Goal: Transaction & Acquisition: Purchase product/service

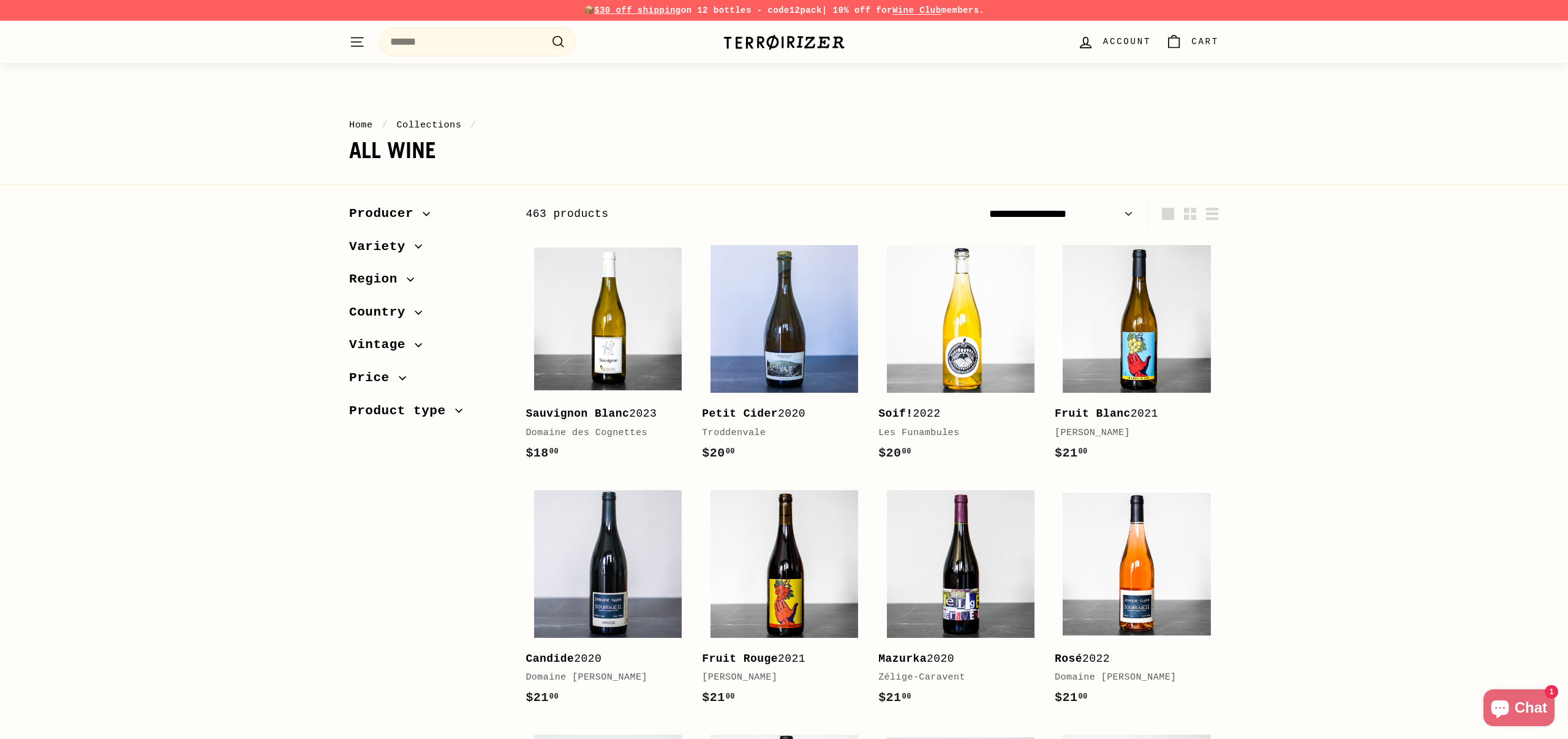
scroll to position [354, 0]
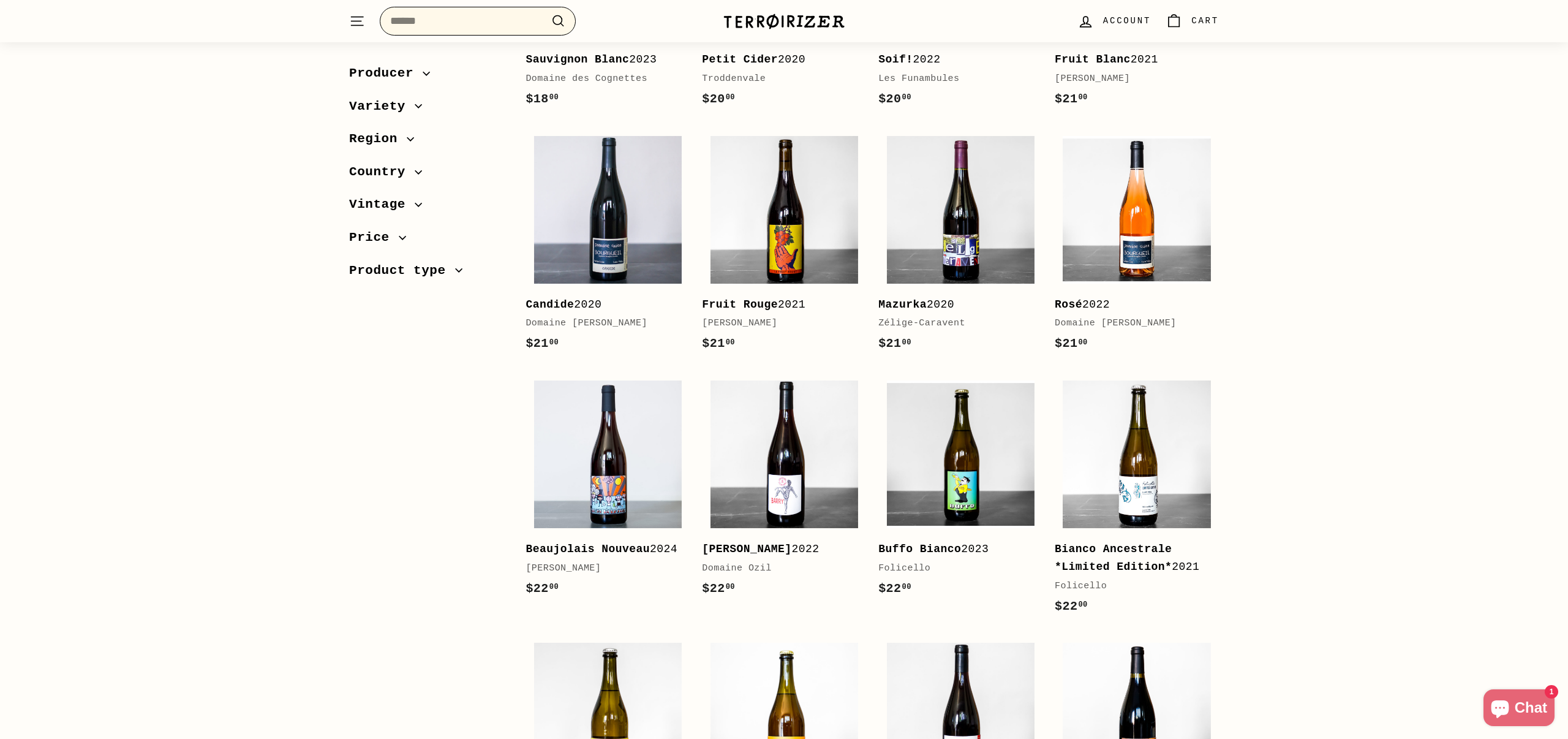
click at [504, 28] on input "Search" at bounding box center [477, 21] width 196 height 29
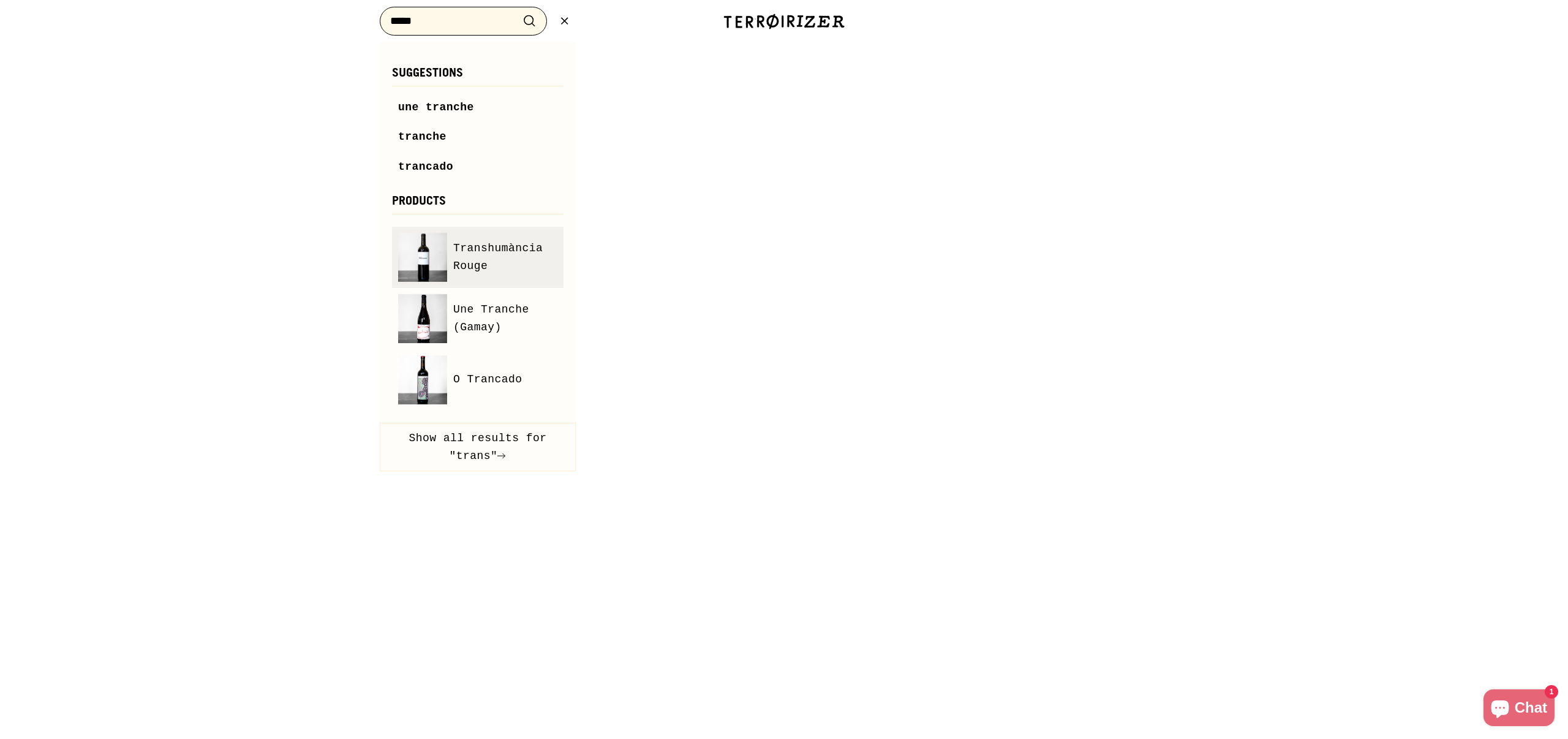
type input "*****"
click at [425, 263] on img at bounding box center [423, 257] width 49 height 49
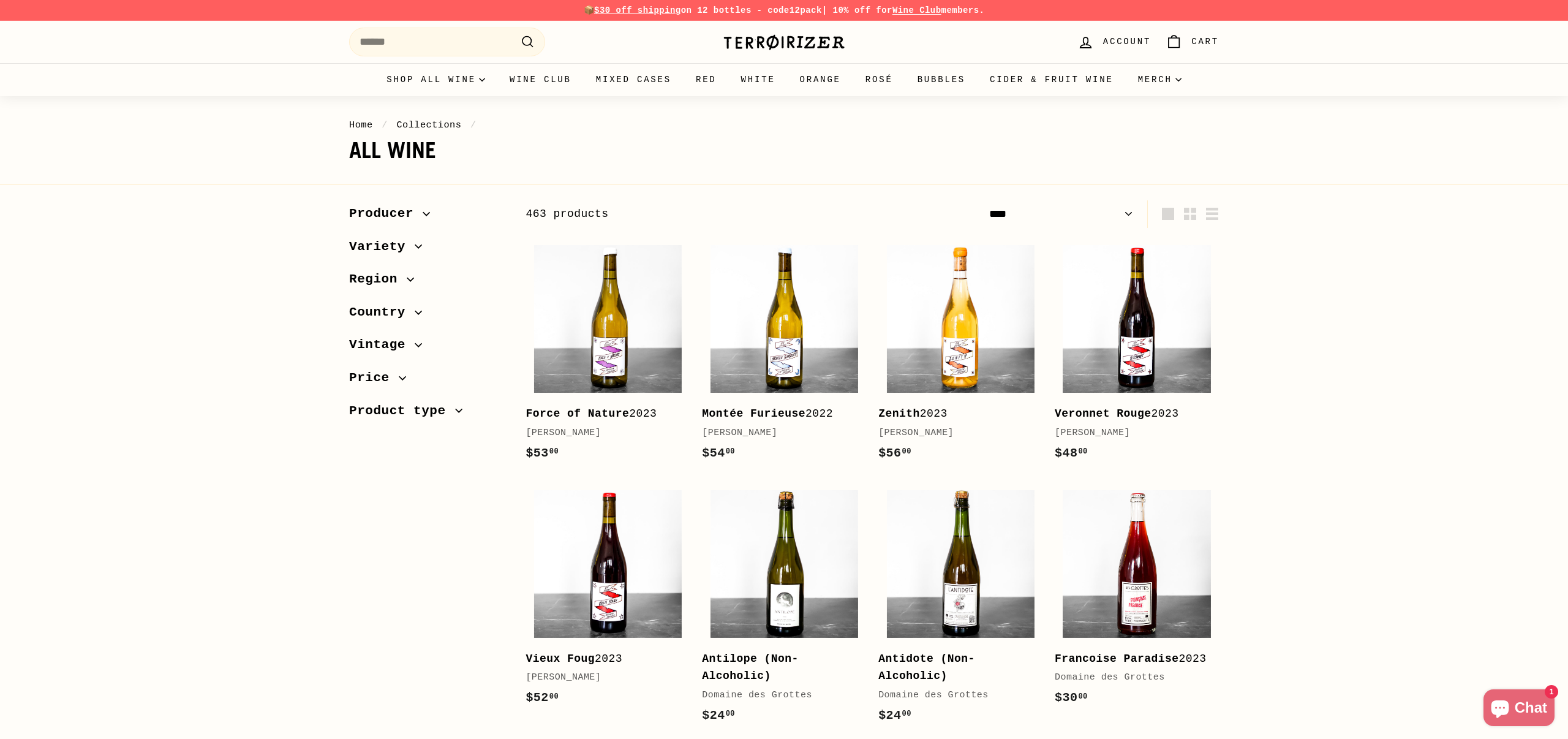
click at [1084, 216] on select "**********" at bounding box center [1061, 214] width 154 height 28
click at [1078, 215] on select "**********" at bounding box center [1061, 214] width 154 height 28
select select "**********"
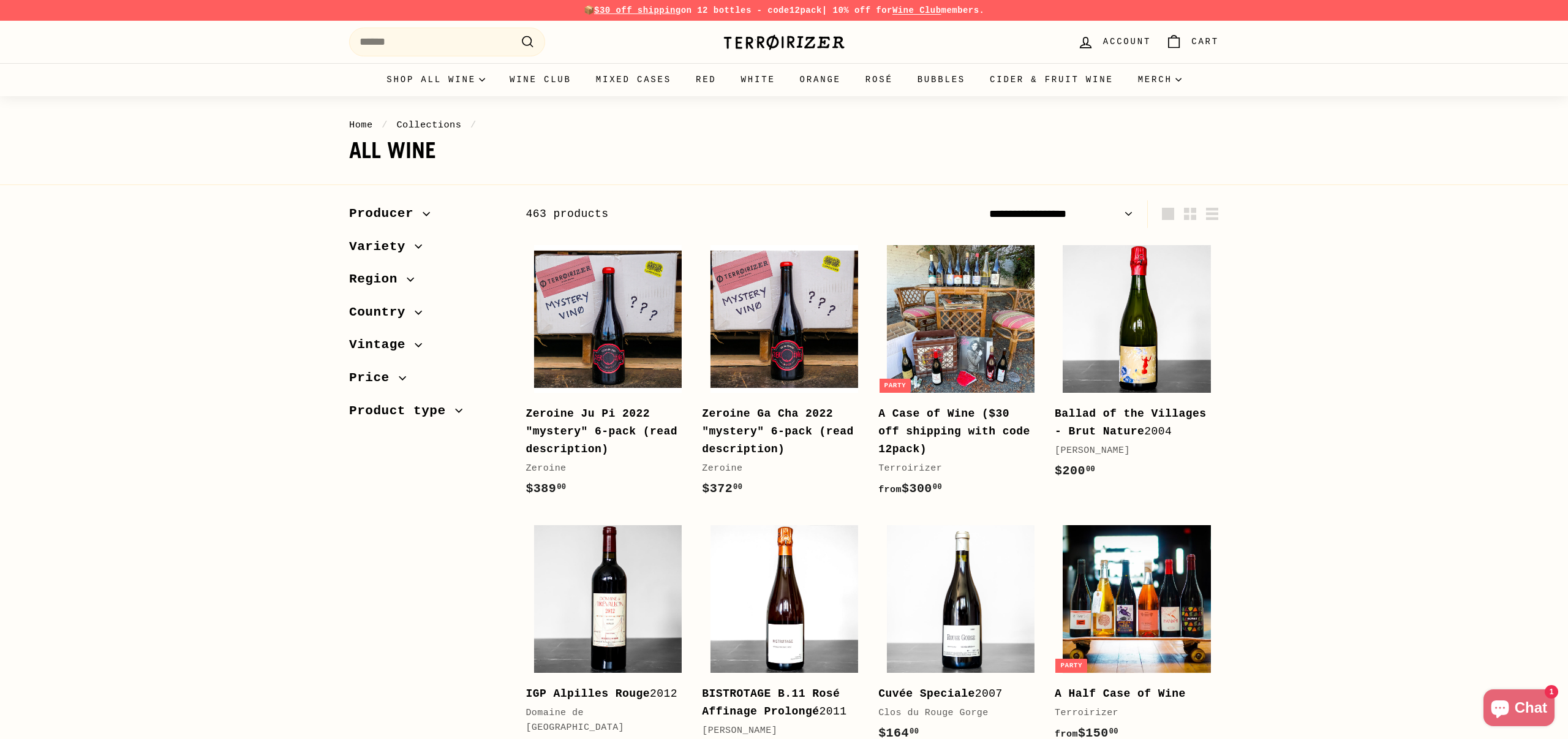
select select "**********"
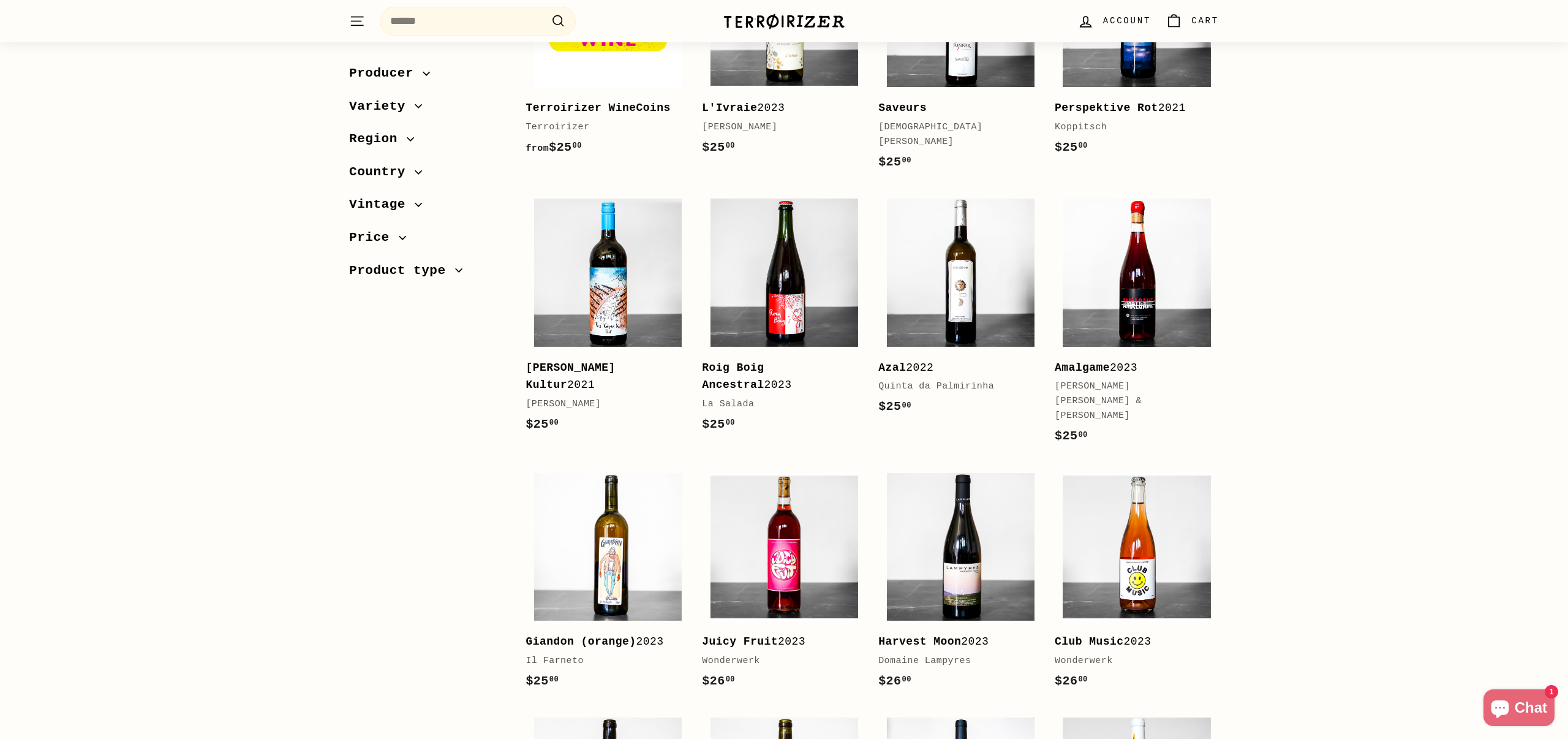
scroll to position [1580, 0]
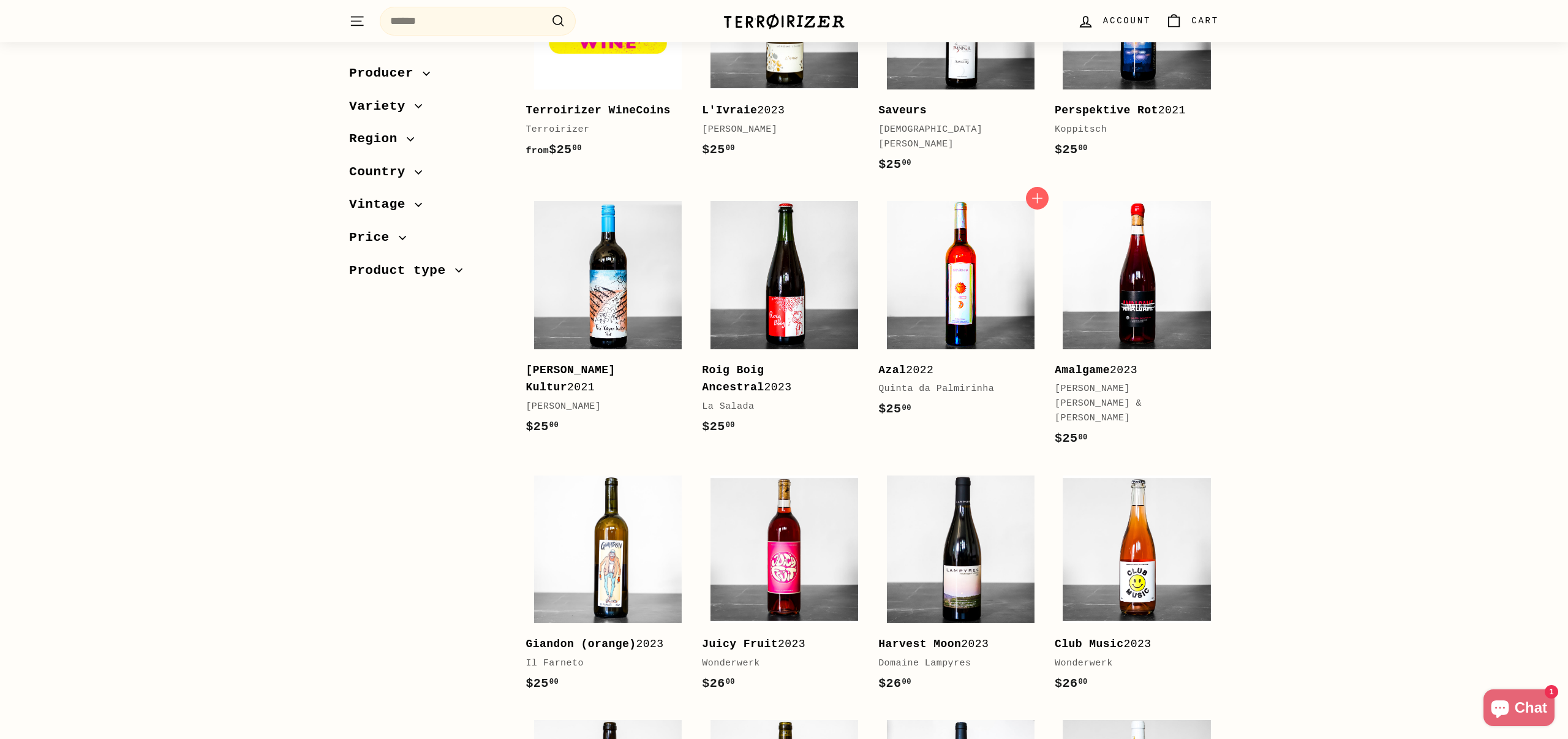
click at [928, 239] on img at bounding box center [961, 275] width 148 height 148
drag, startPoint x: 877, startPoint y: 392, endPoint x: 1001, endPoint y: 392, distance: 124.0
click at [1001, 392] on div "Add to cart Azal 2022 Quinta da Palmirinha $25 00 $25.00" at bounding box center [960, 327] width 177 height 268
copy div "Quinta da Palmirinha"
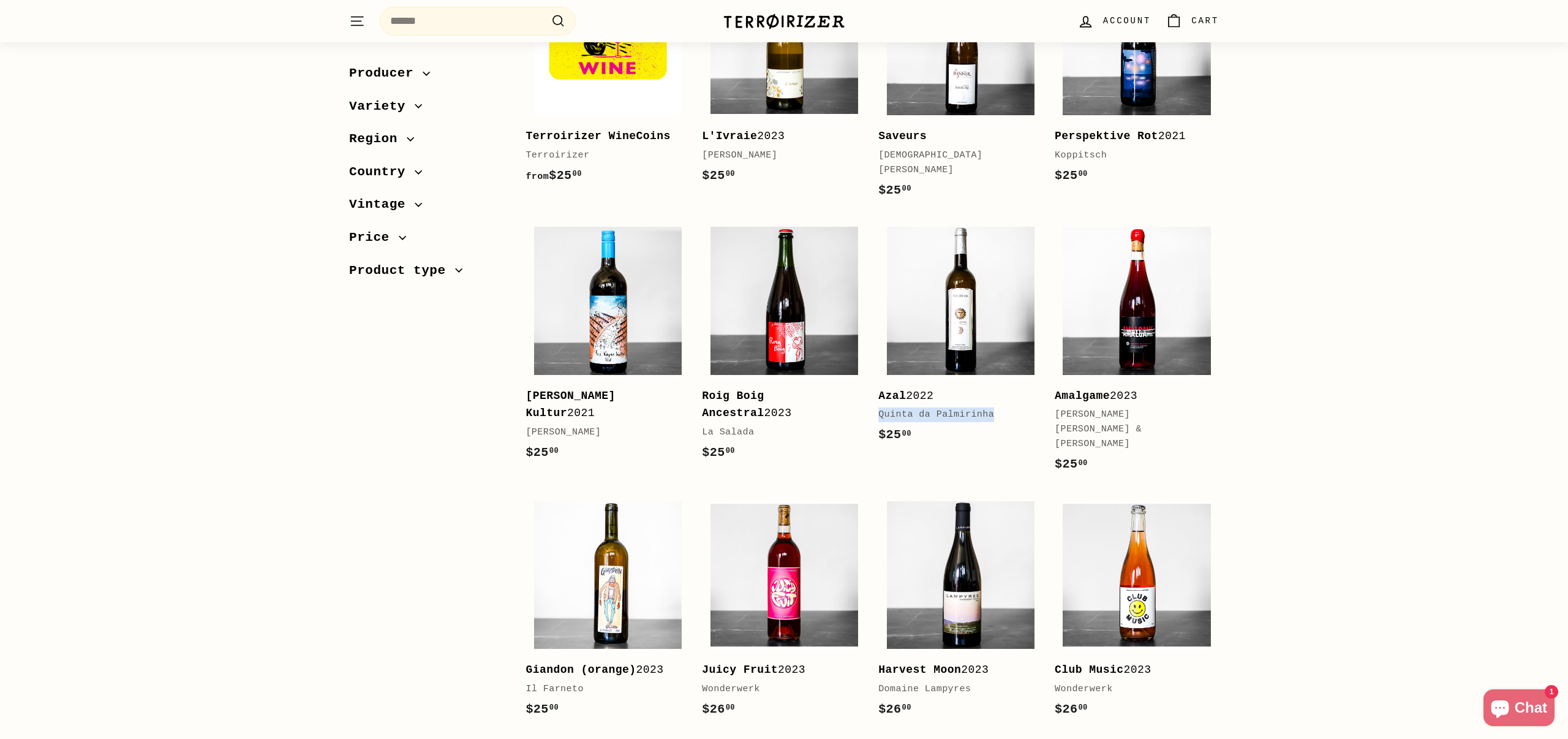
scroll to position [0, 0]
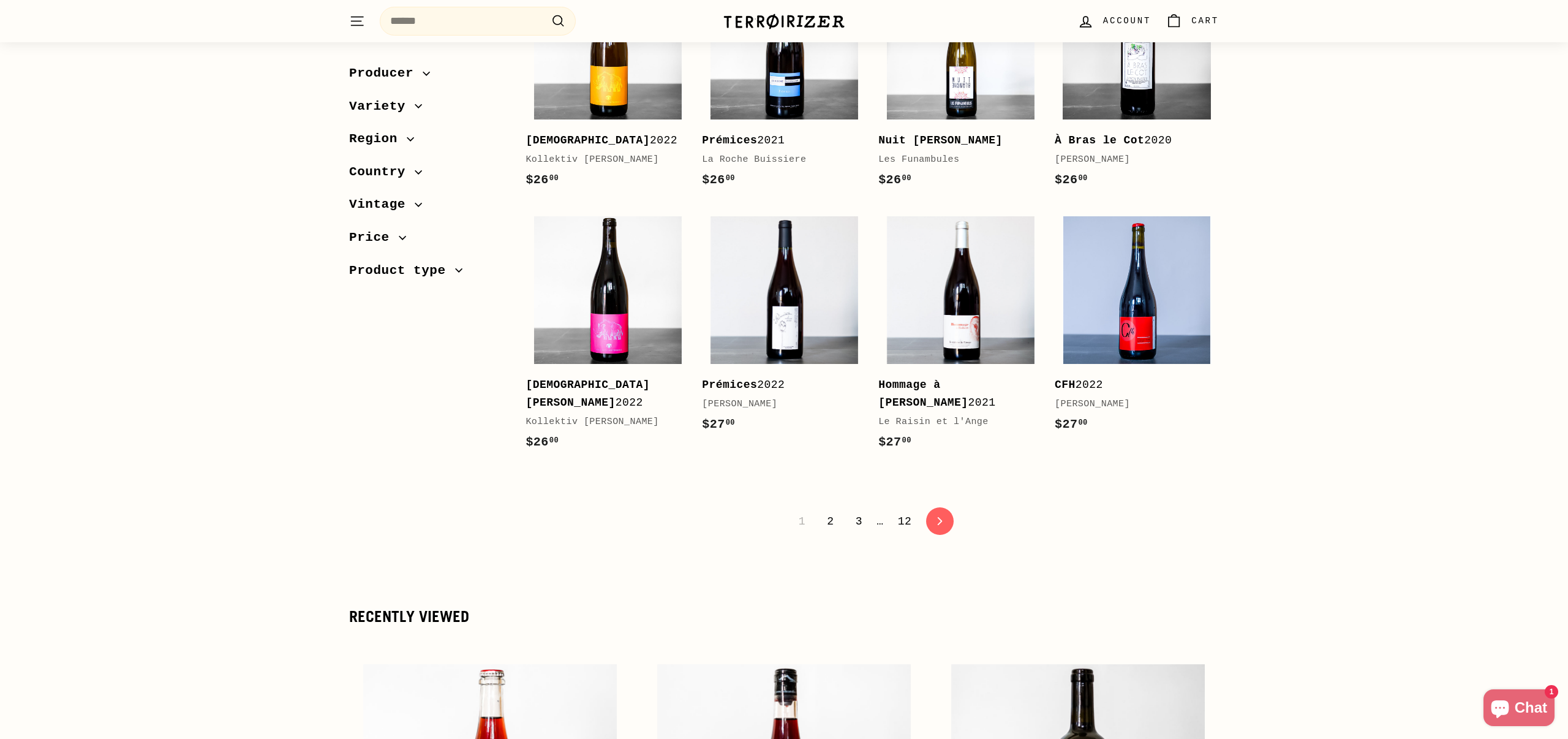
scroll to position [2337, 0]
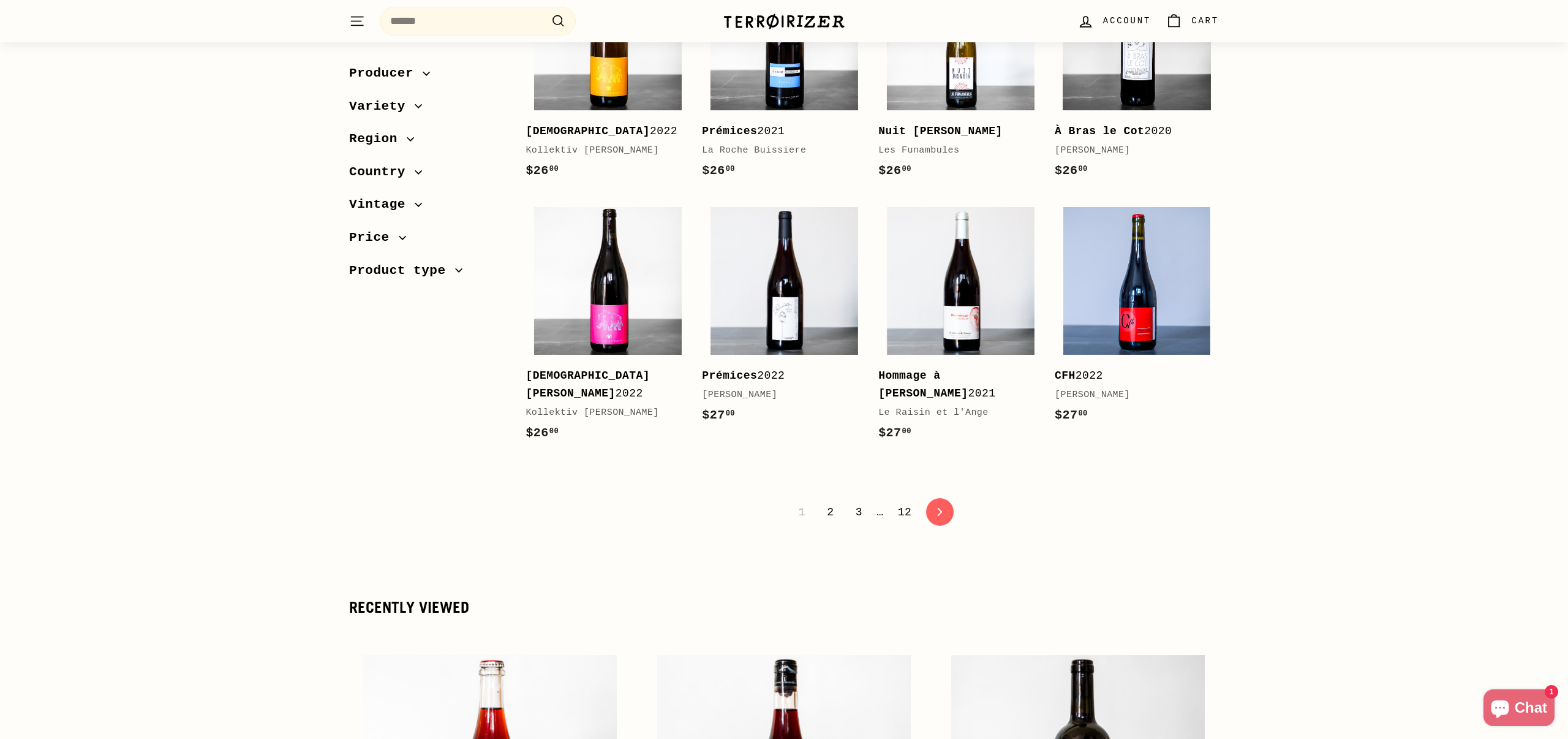
click at [831, 502] on link "2" at bounding box center [830, 513] width 22 height 21
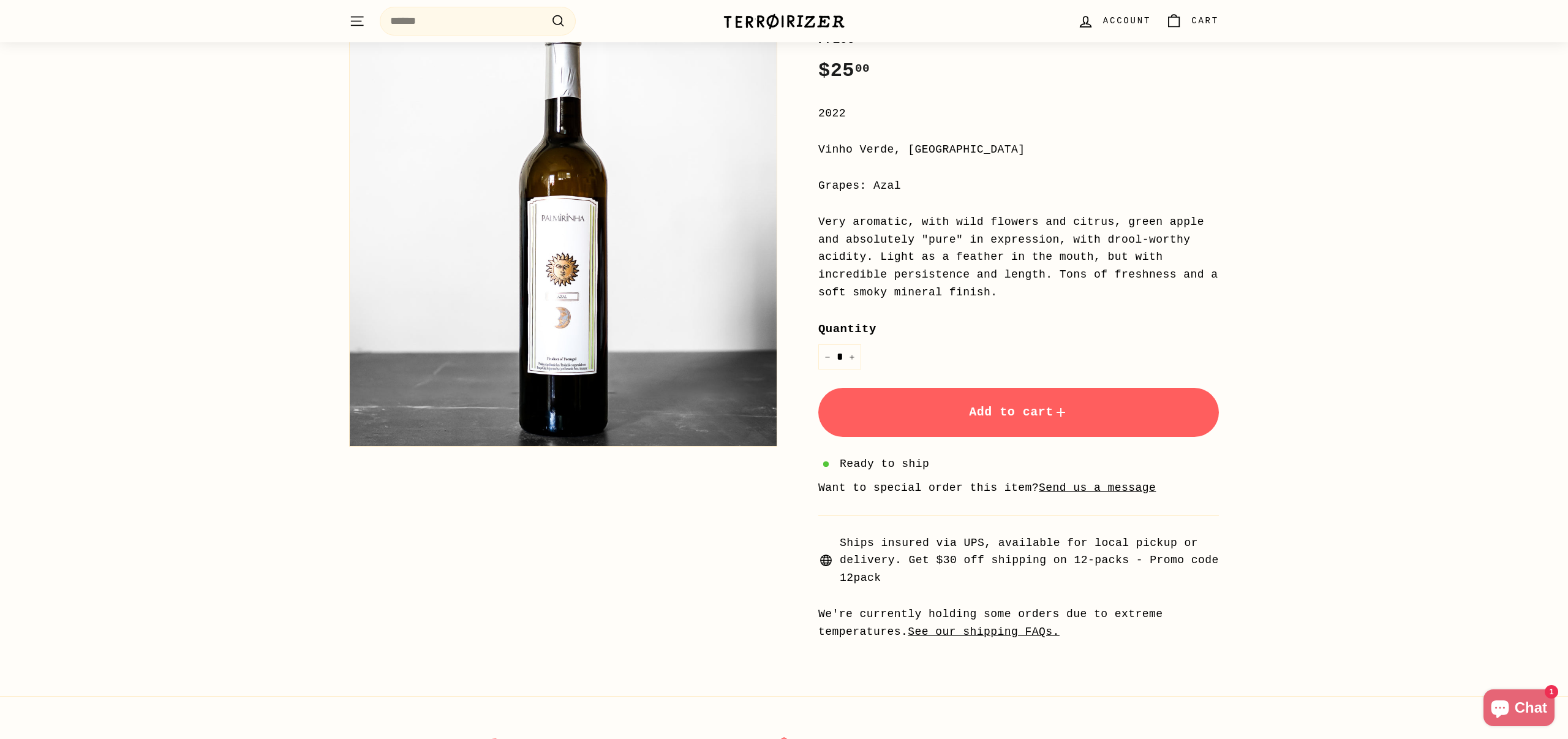
scroll to position [214, 0]
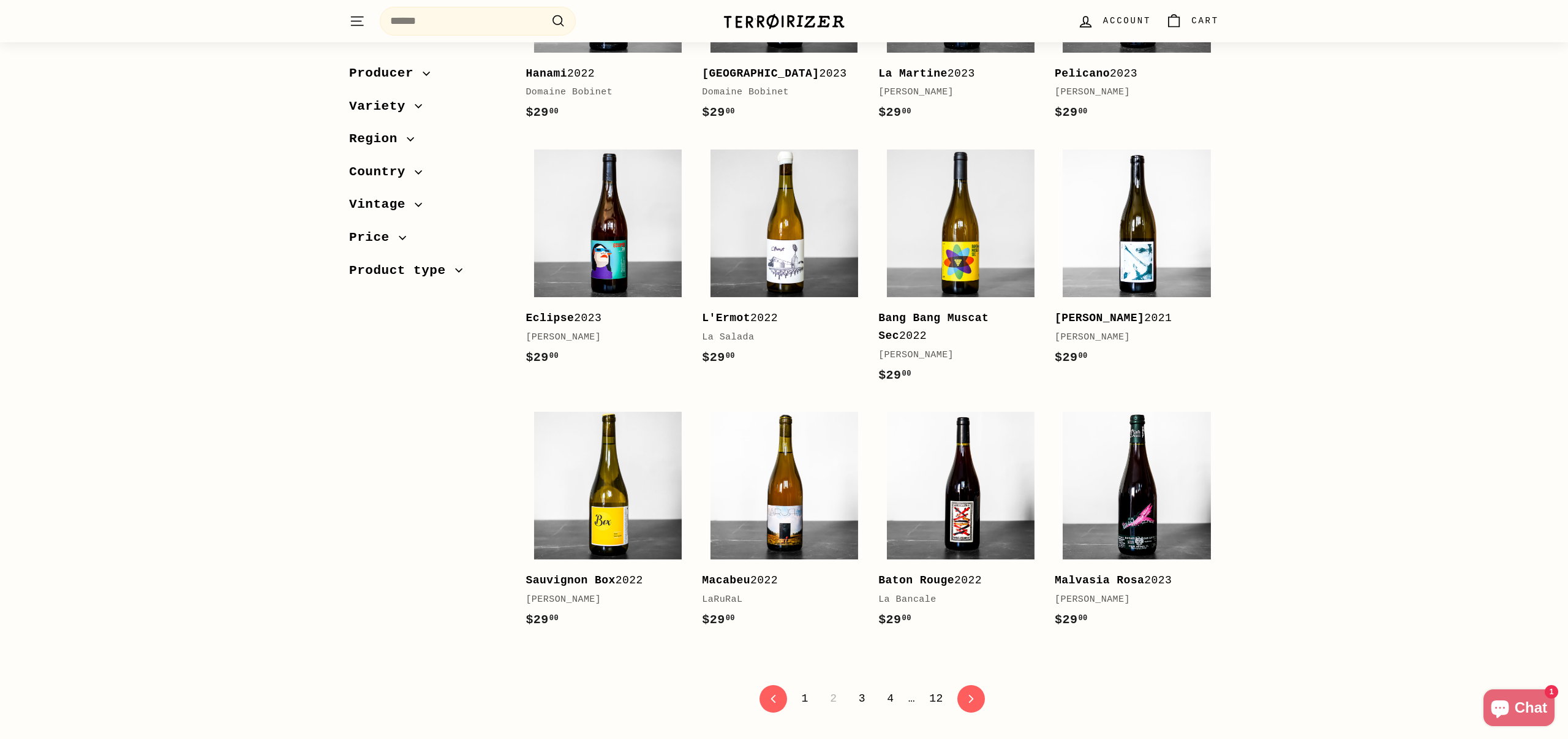
scroll to position [2136, 0]
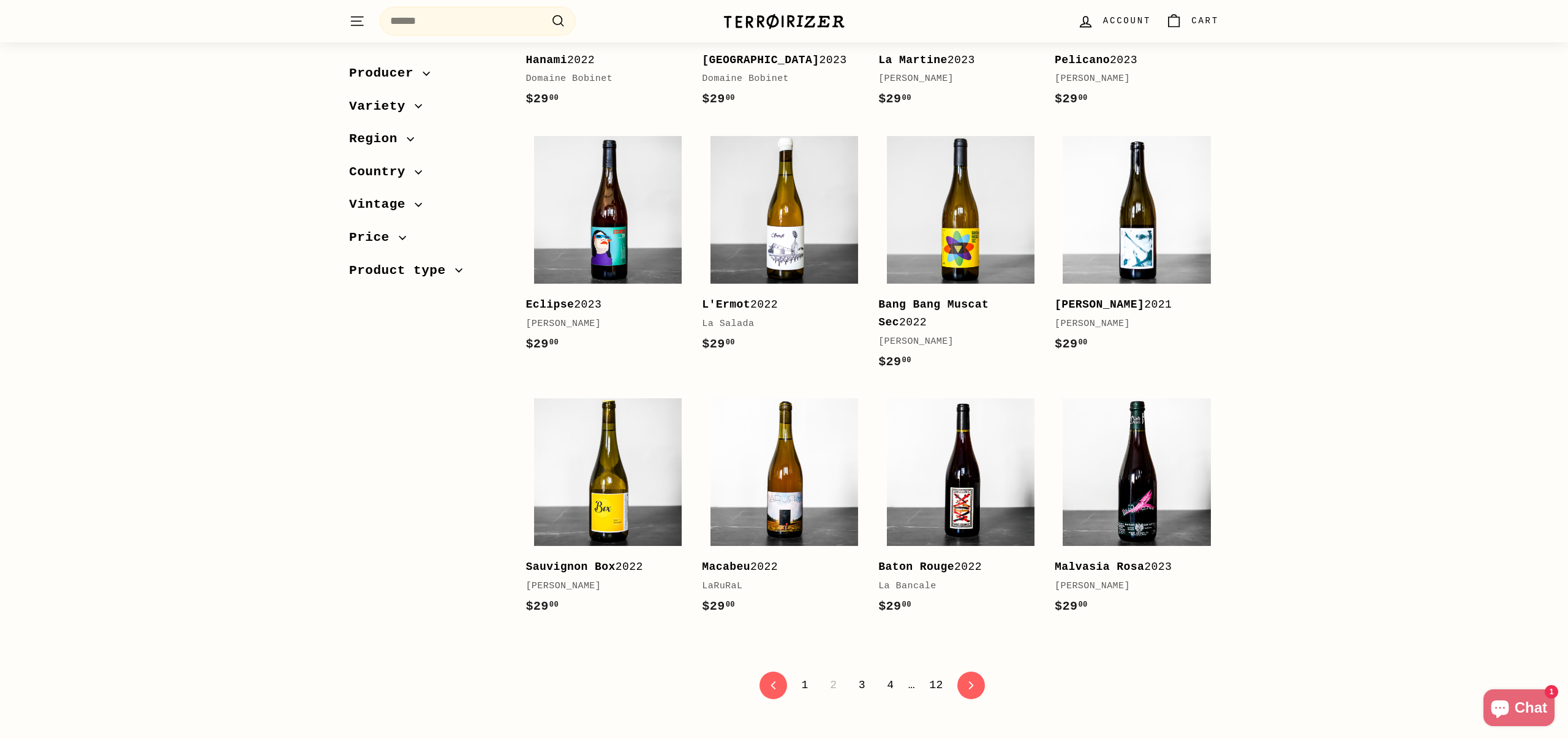
click at [862, 674] on link "3" at bounding box center [862, 685] width 22 height 21
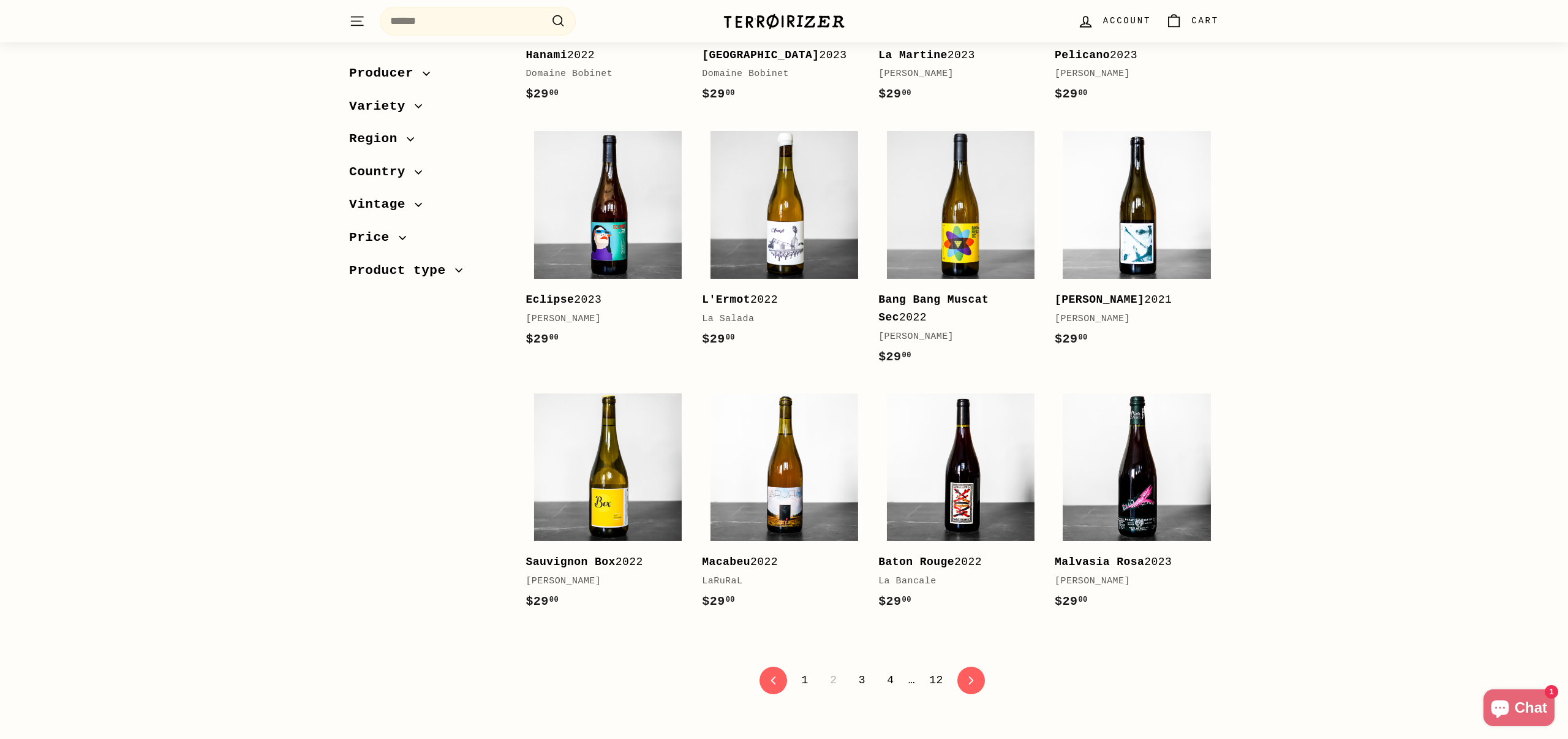
scroll to position [2143, 0]
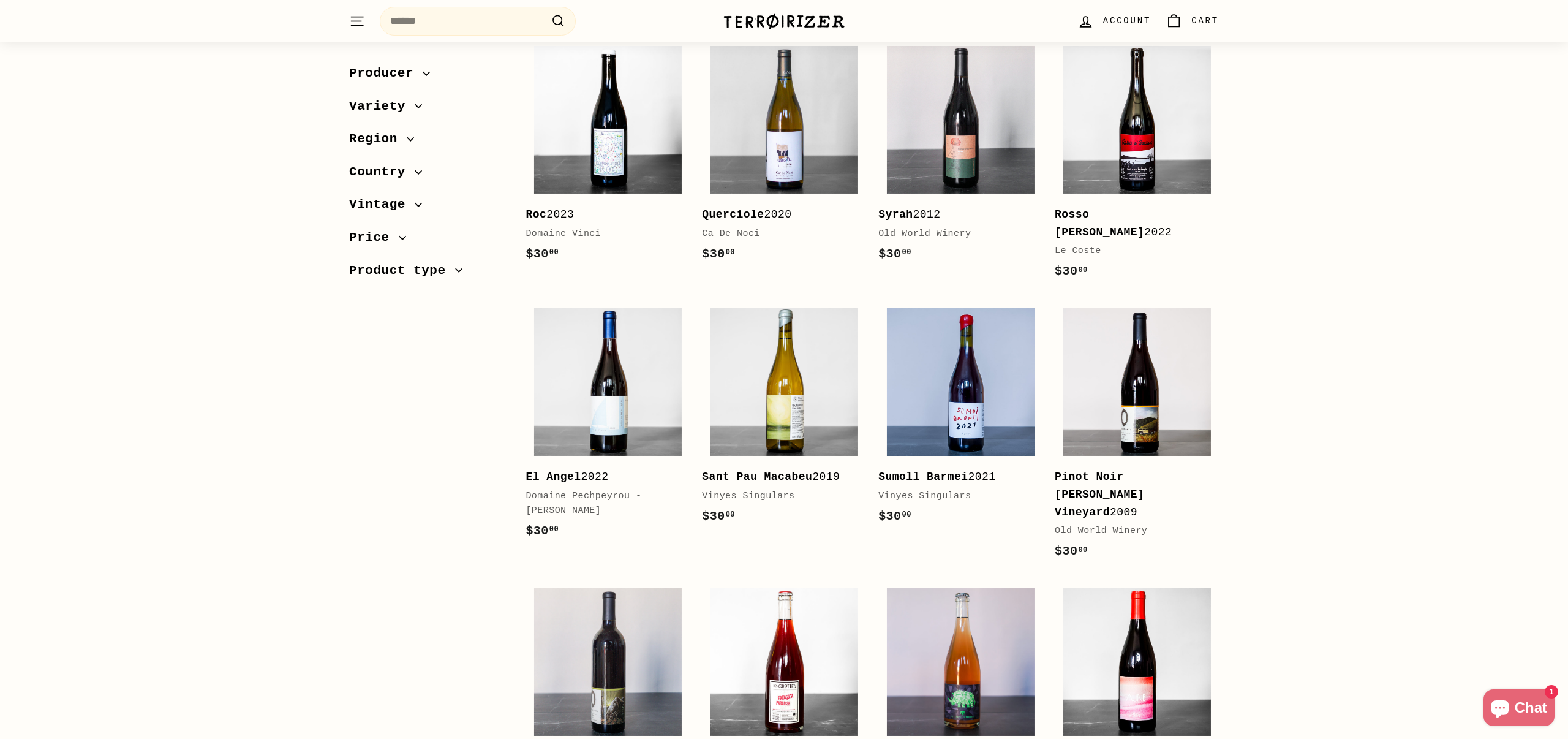
scroll to position [2368, 0]
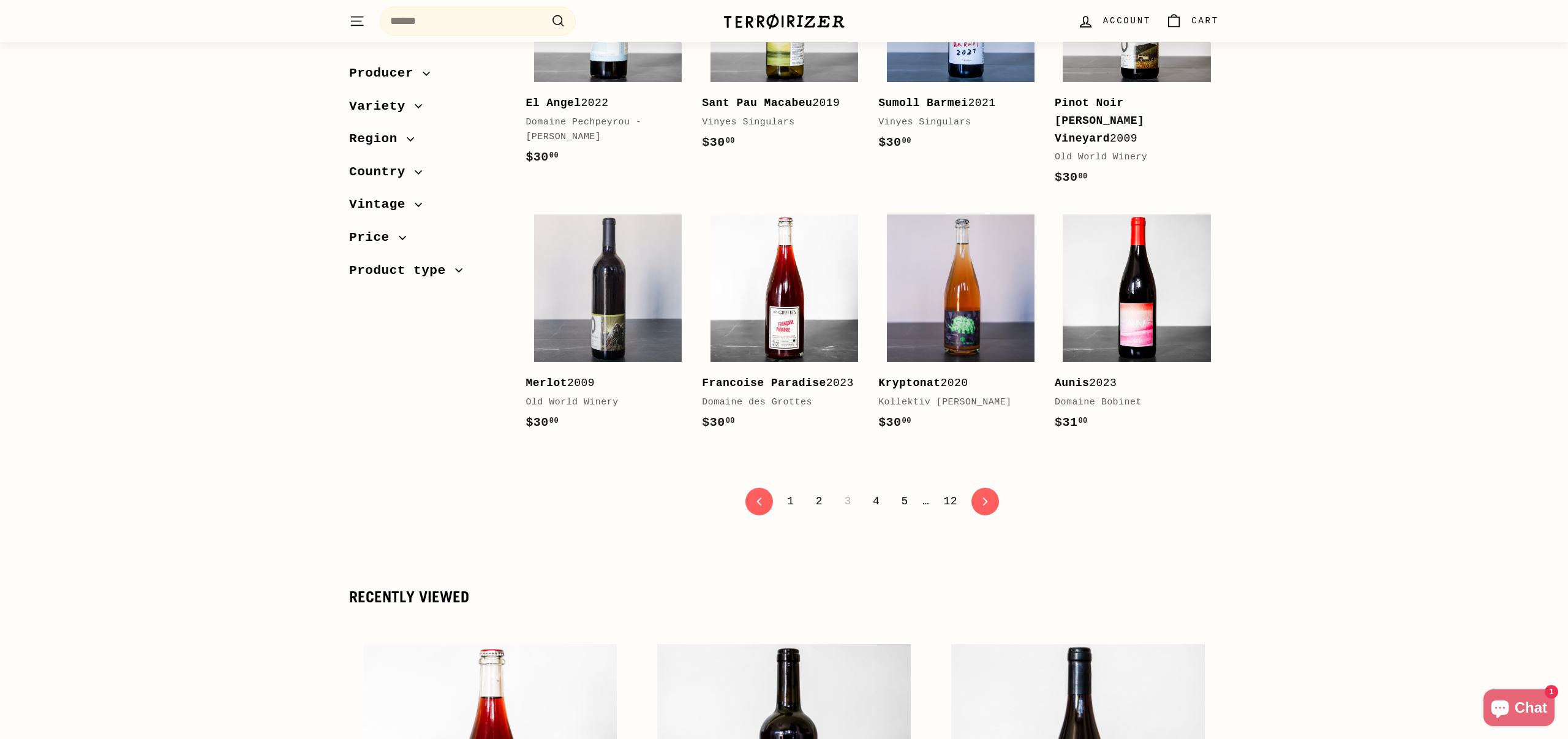
click at [873, 491] on link "4" at bounding box center [876, 501] width 22 height 21
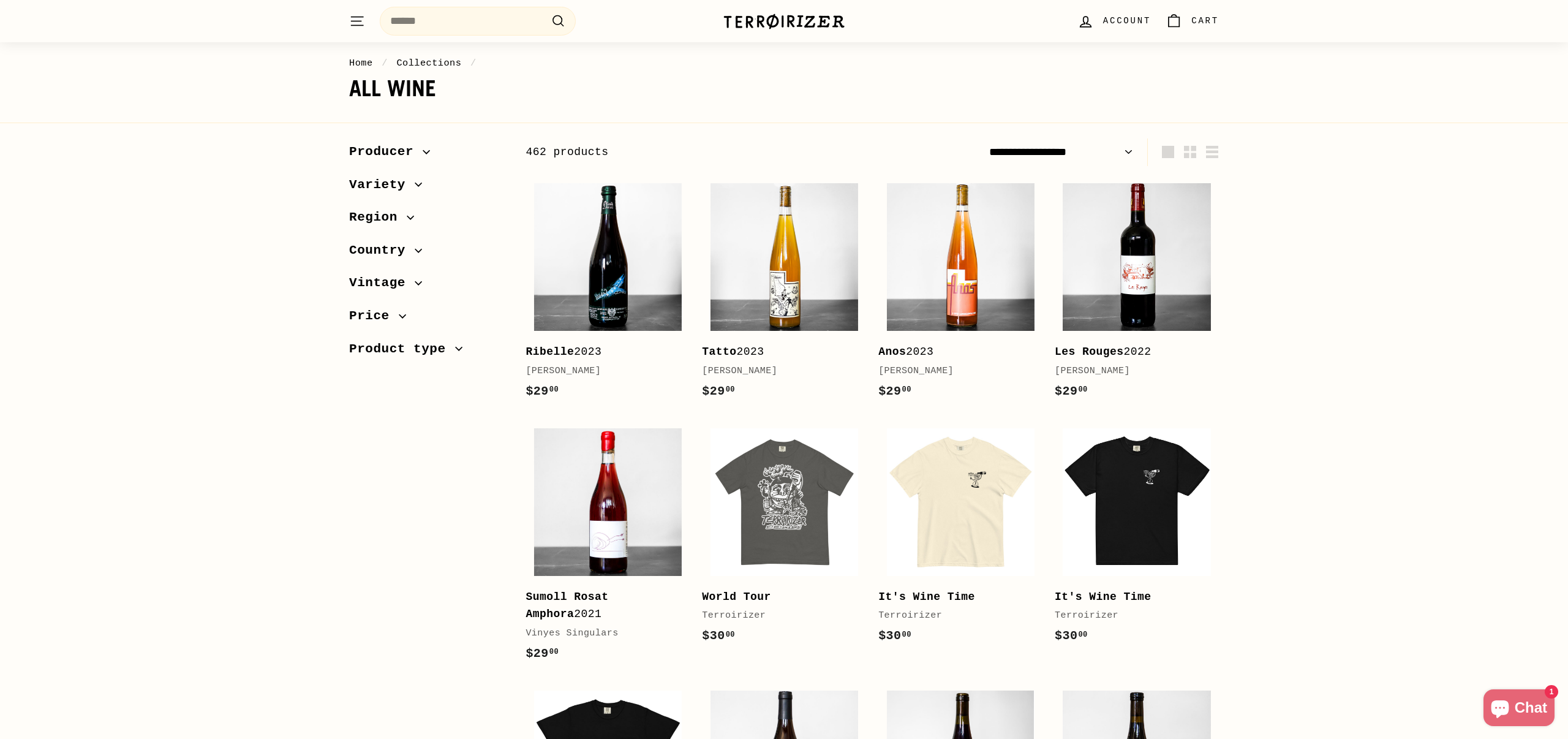
scroll to position [0, 0]
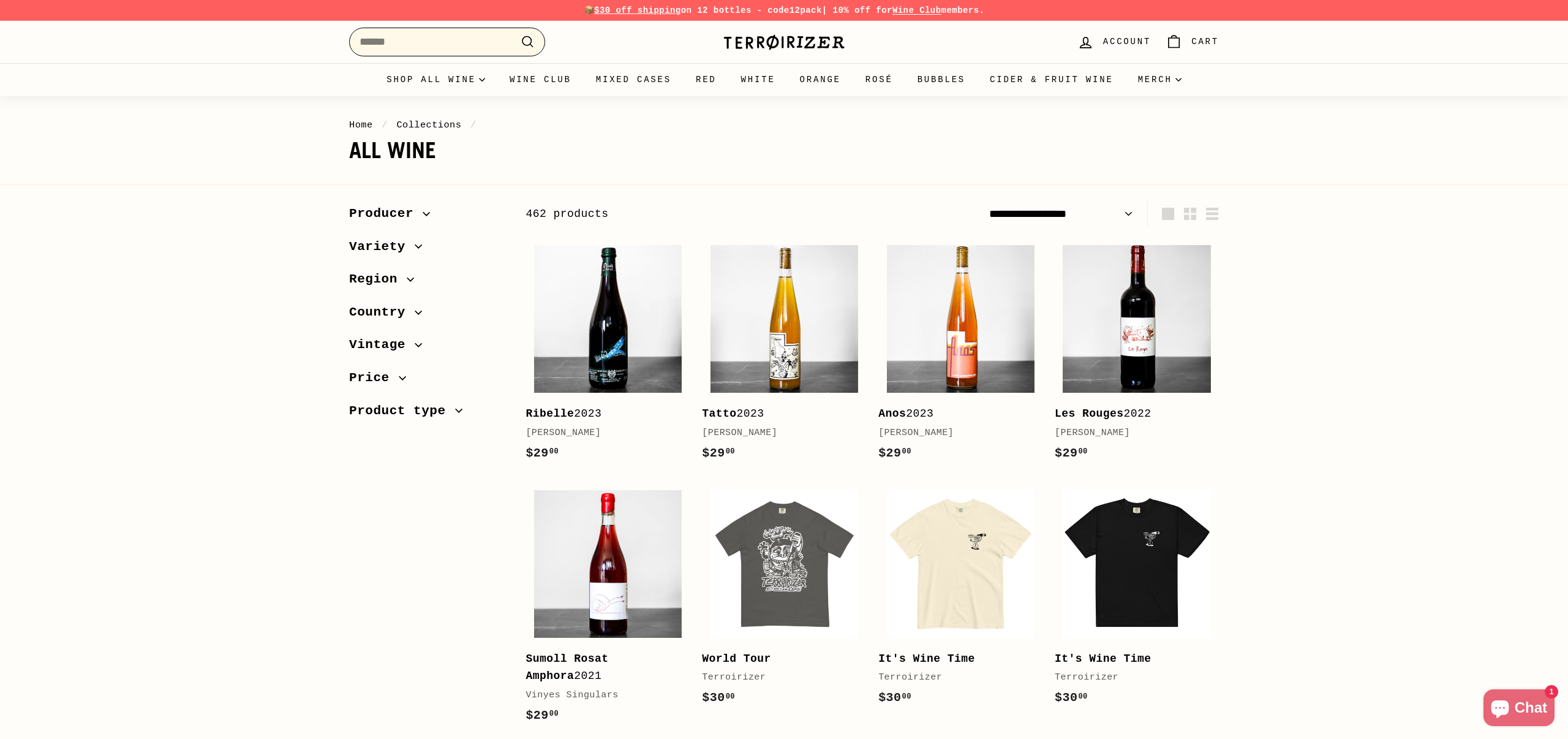
click at [456, 42] on input "Search" at bounding box center [447, 42] width 196 height 29
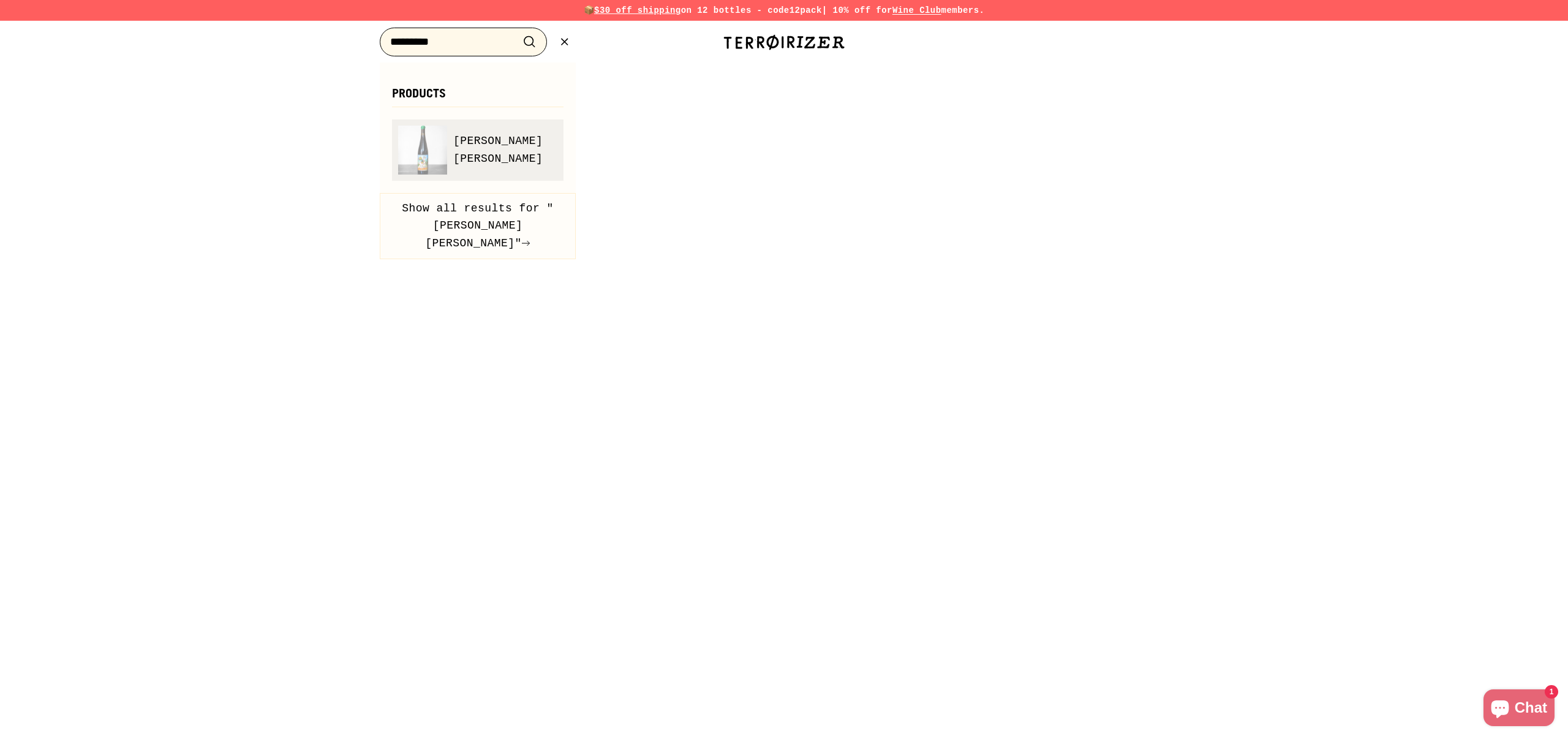
type input "*********"
click at [517, 146] on link "Sara Beth" at bounding box center [477, 150] width 159 height 49
click at [184, 239] on div at bounding box center [784, 369] width 1568 height 739
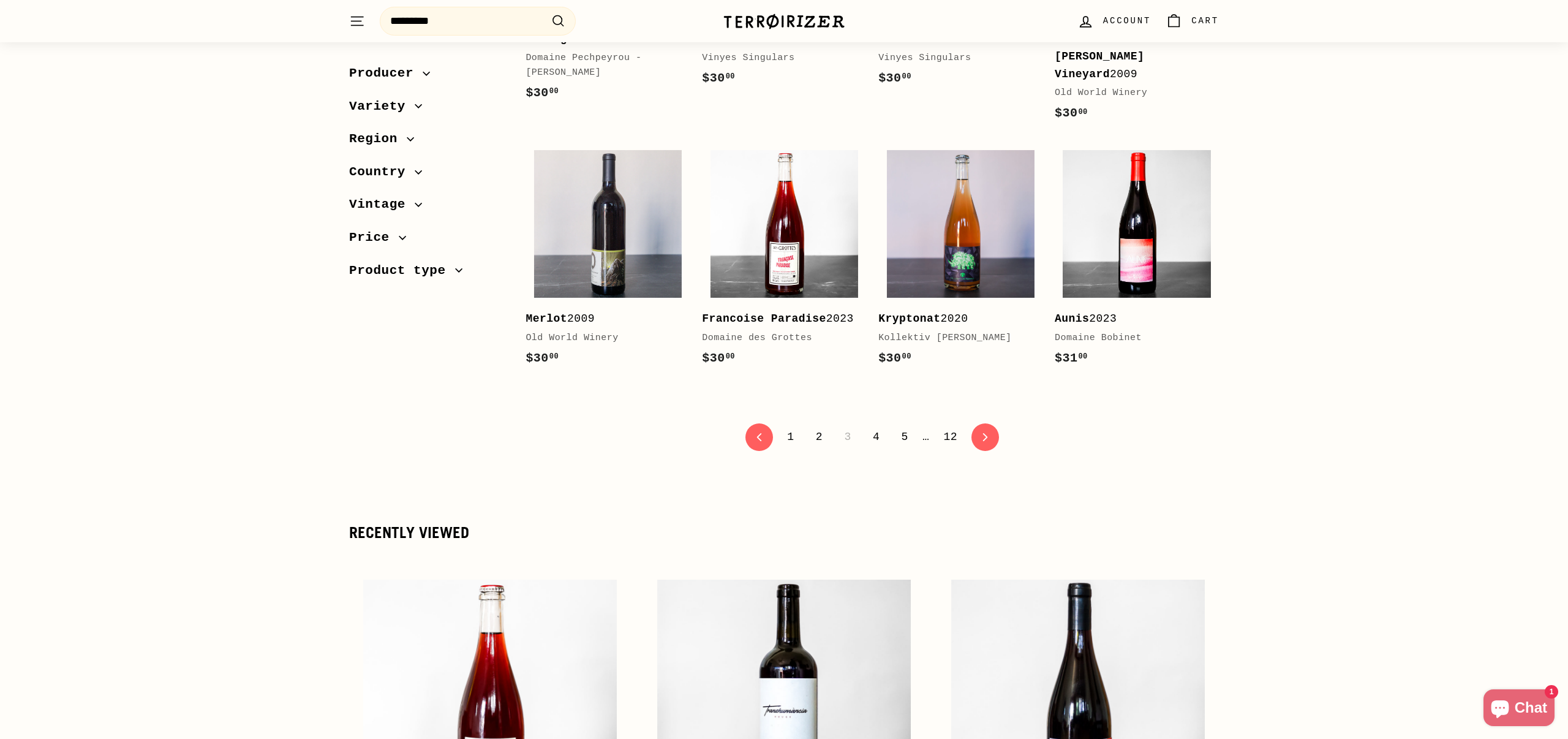
scroll to position [2434, 0]
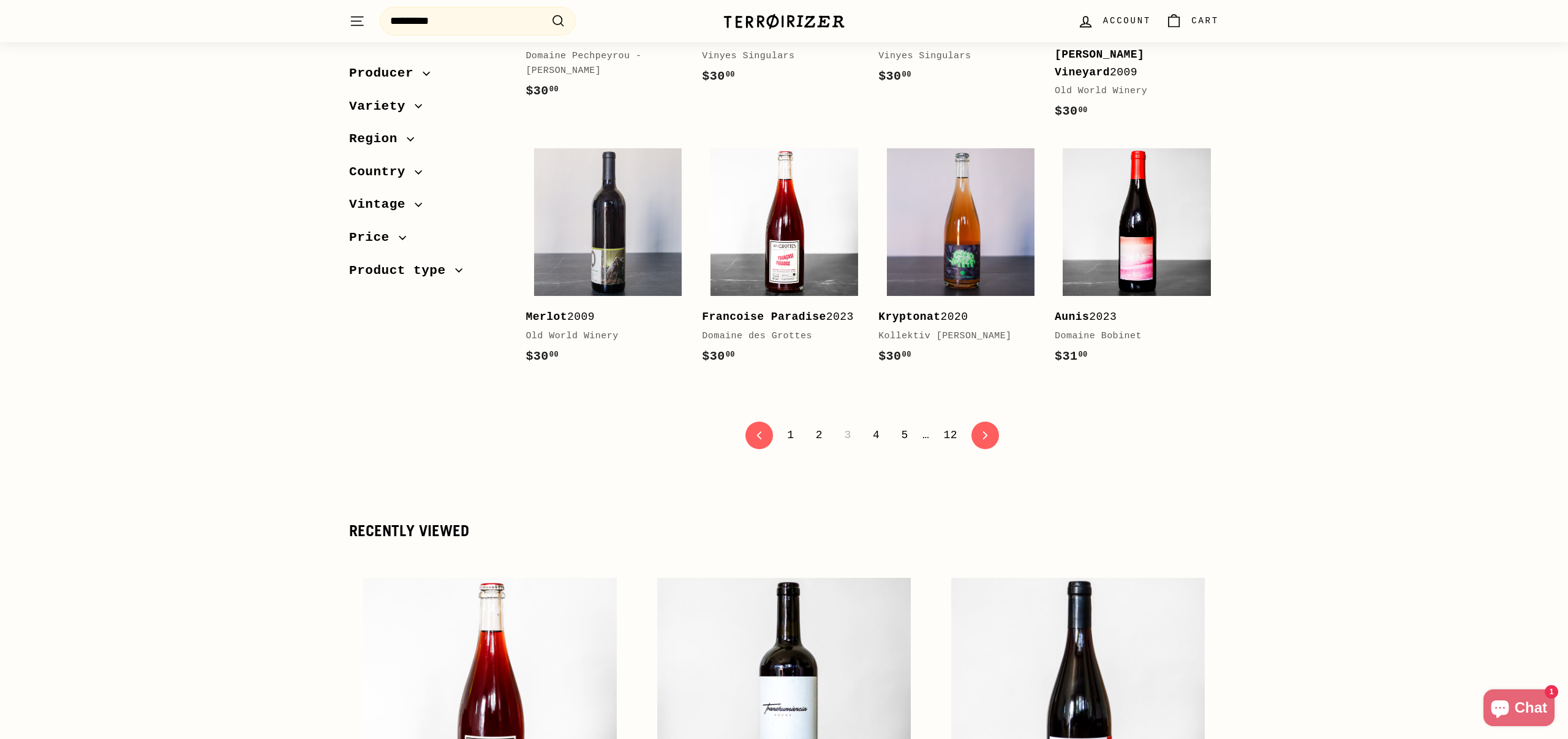
click at [817, 425] on link "2" at bounding box center [819, 435] width 22 height 21
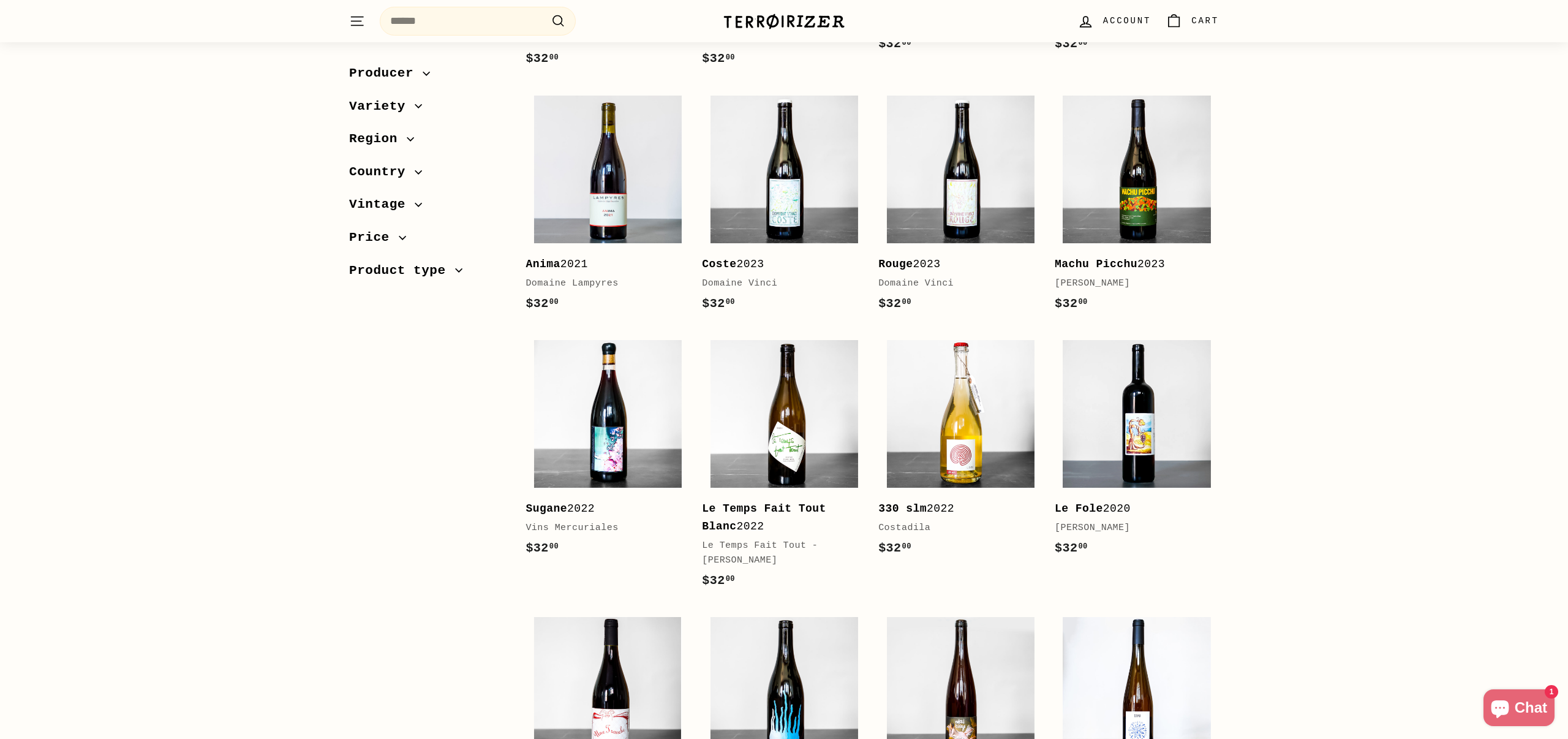
scroll to position [653, 0]
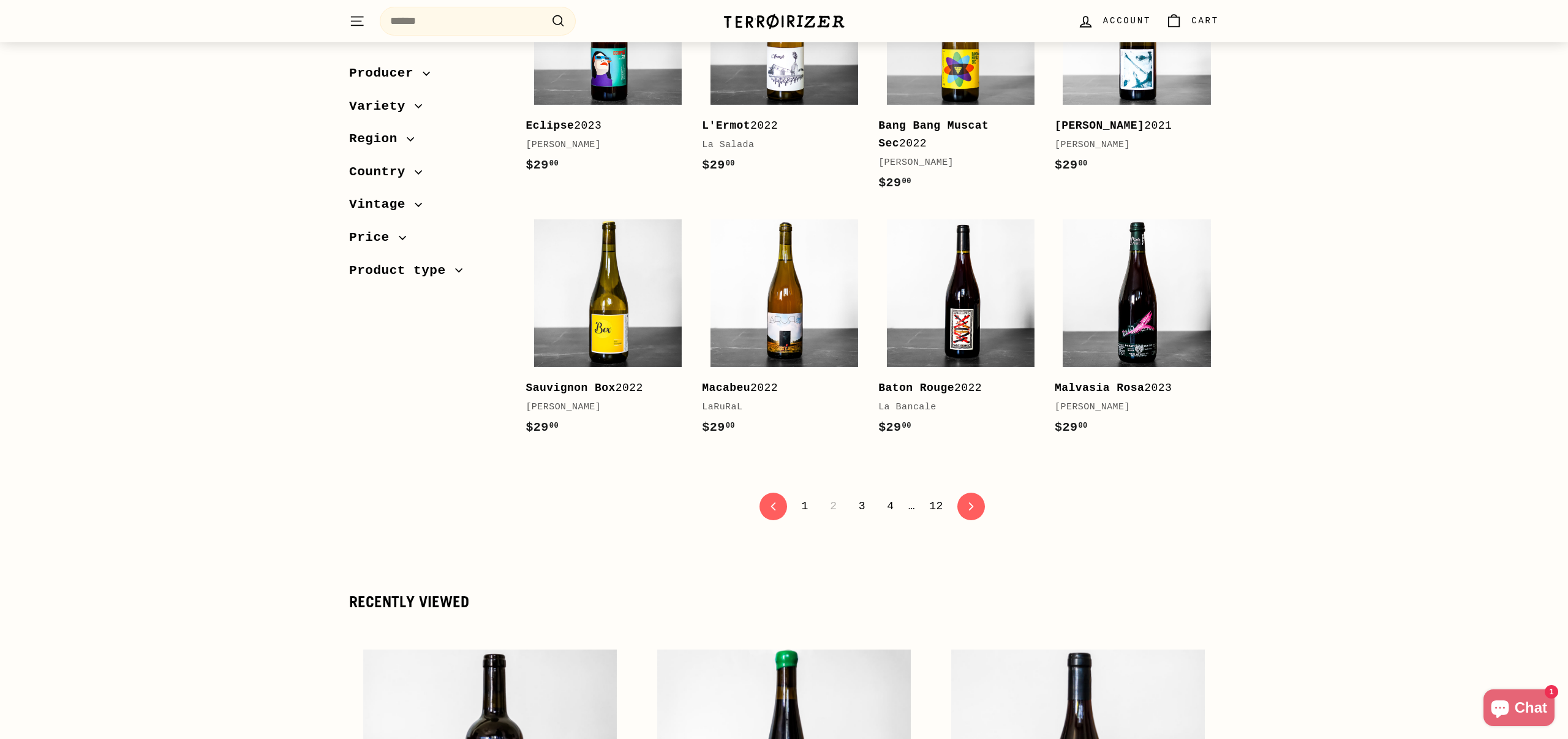
scroll to position [2315, 0]
click at [807, 497] on link "1" at bounding box center [805, 507] width 22 height 21
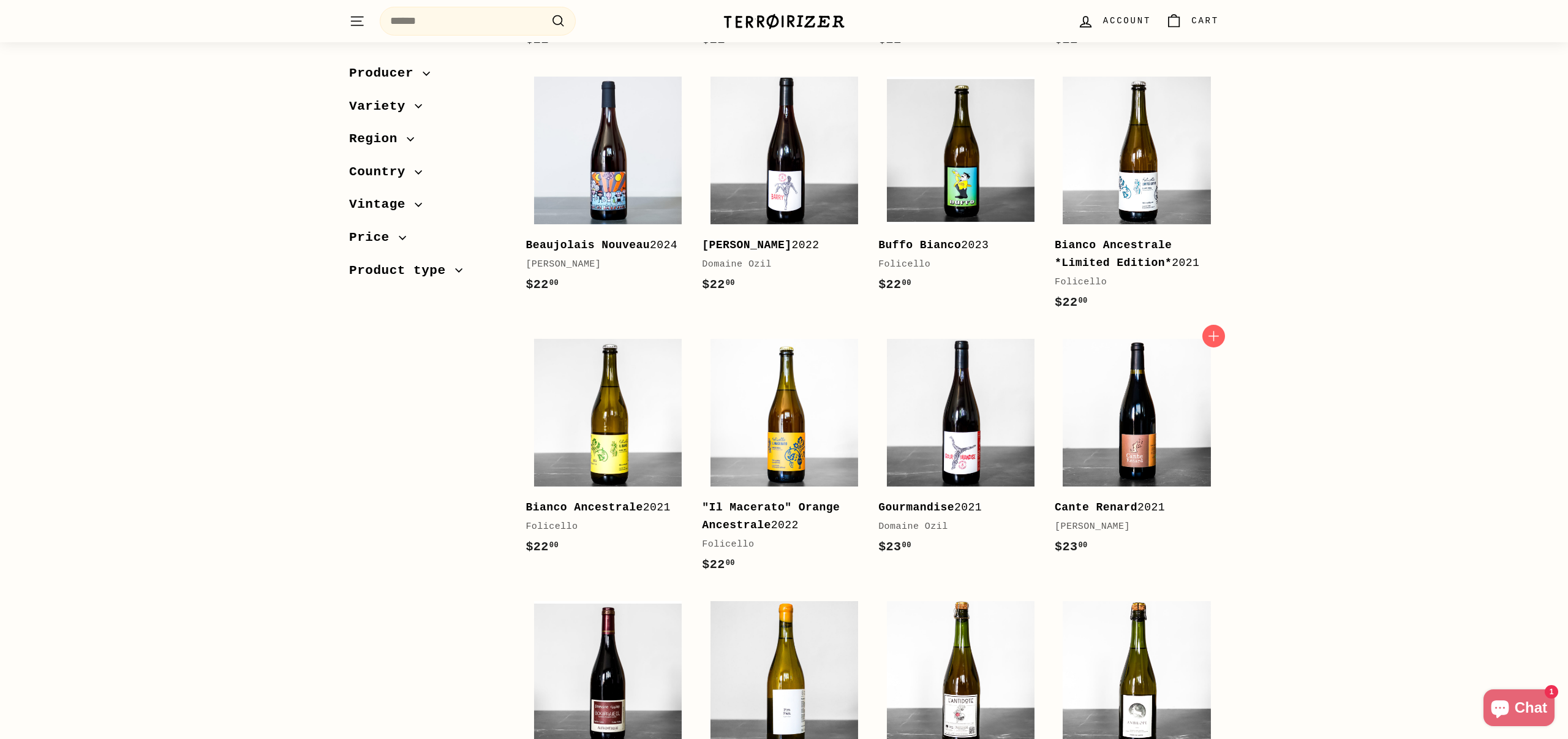
scroll to position [657, 0]
click at [846, 437] on img at bounding box center [784, 413] width 148 height 148
click at [1011, 414] on img at bounding box center [961, 413] width 148 height 148
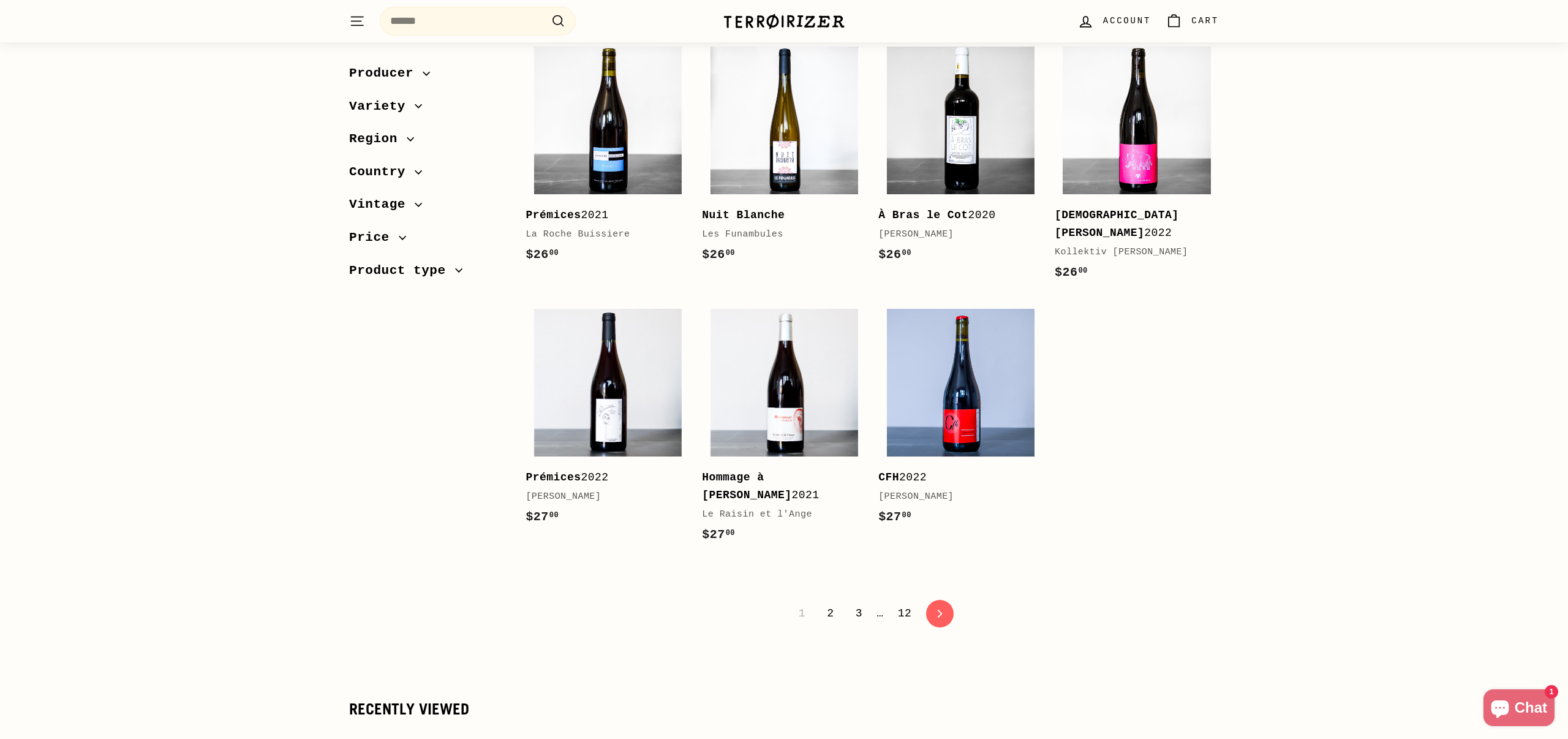
scroll to position [2254, 0]
click at [828, 602] on link "2" at bounding box center [830, 612] width 22 height 21
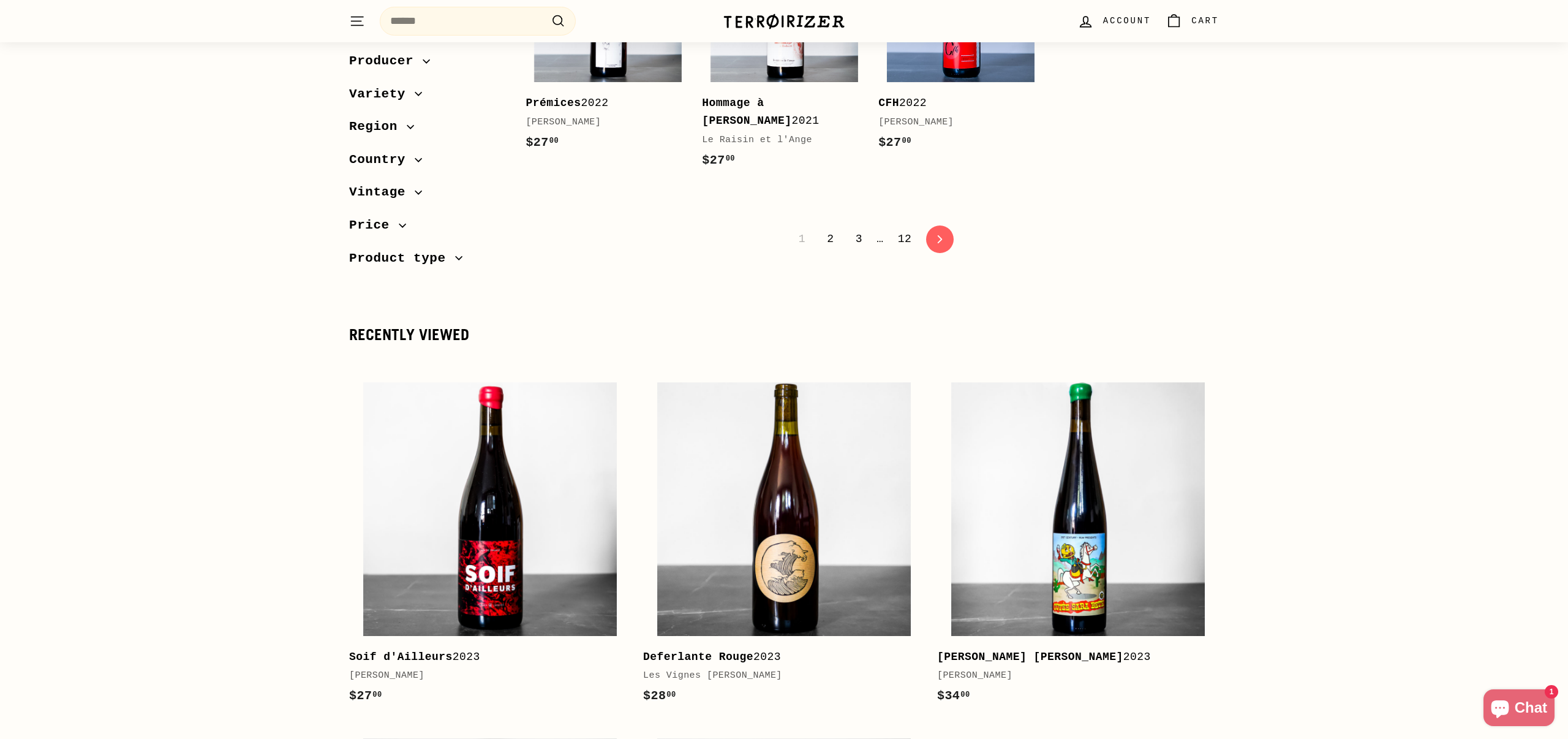
scroll to position [2642, 0]
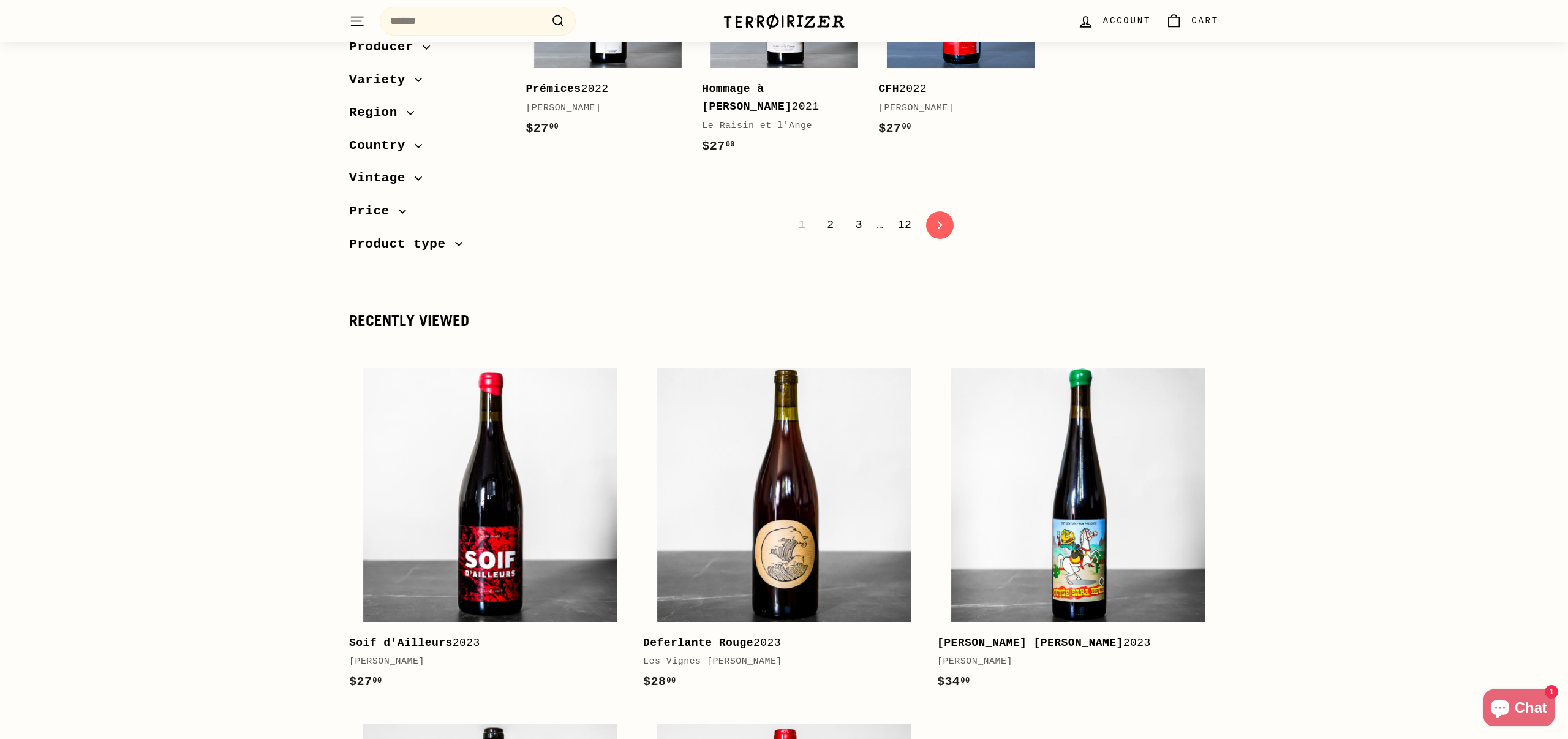
click at [833, 215] on link "2" at bounding box center [830, 225] width 22 height 21
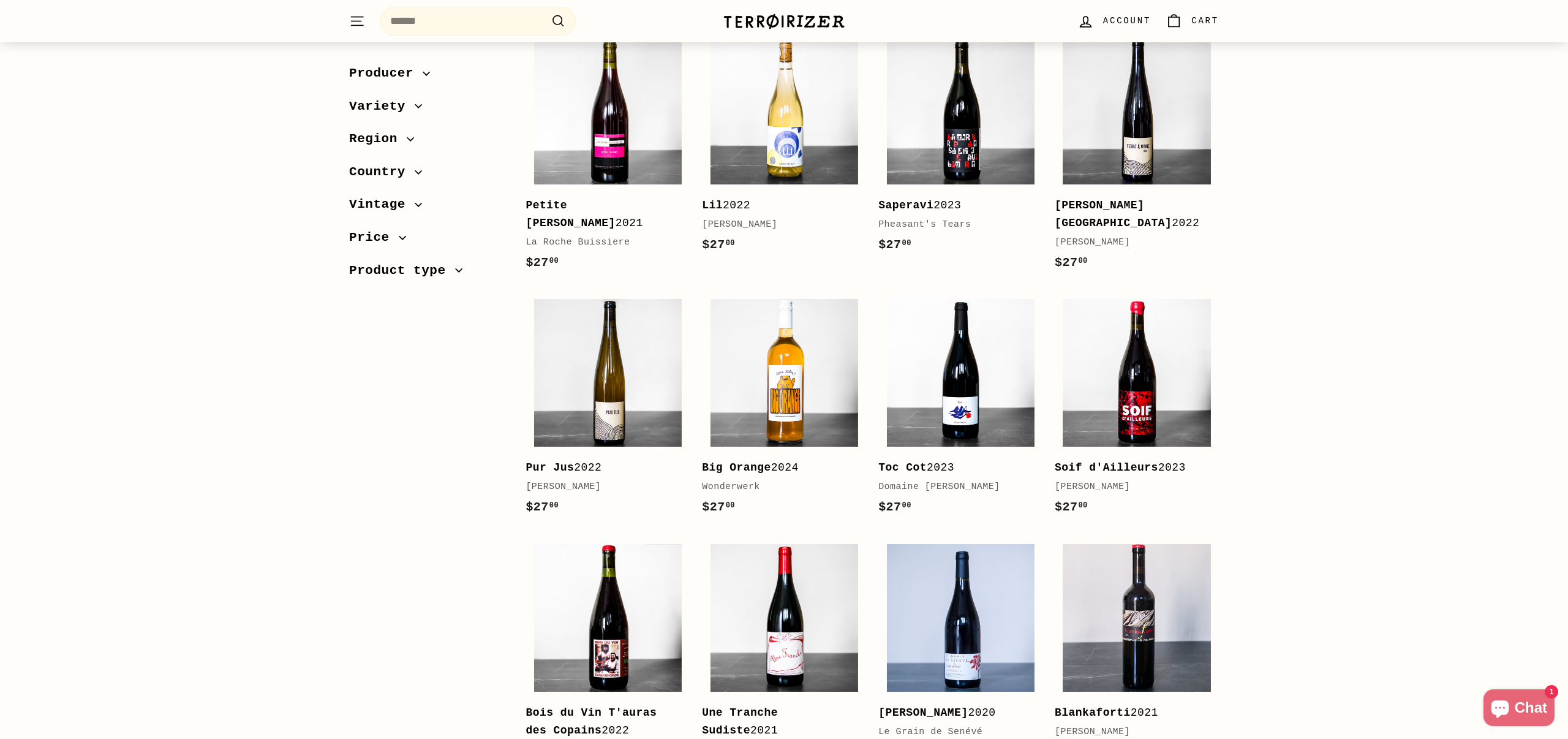
scroll to position [210, 0]
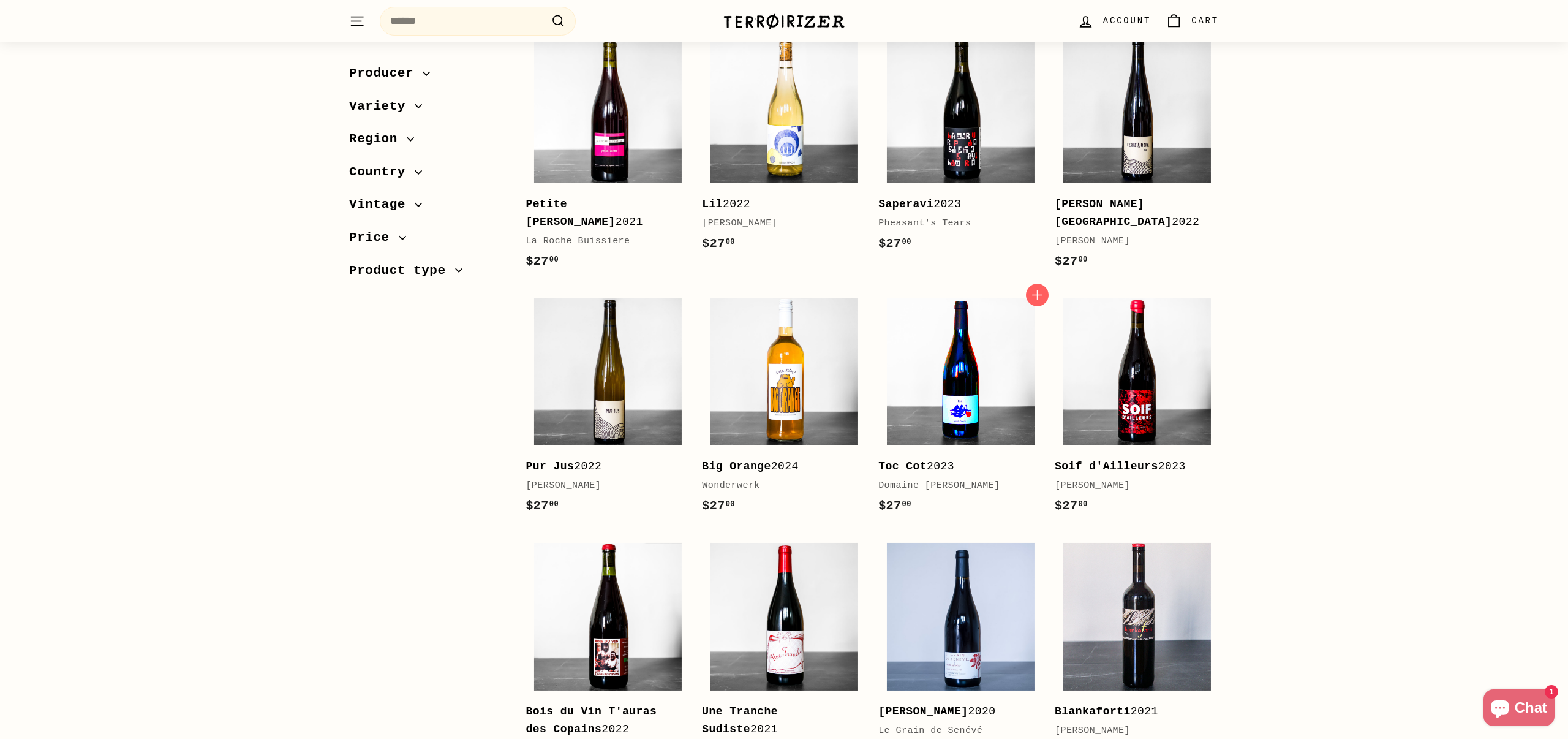
click at [998, 355] on img at bounding box center [961, 372] width 148 height 148
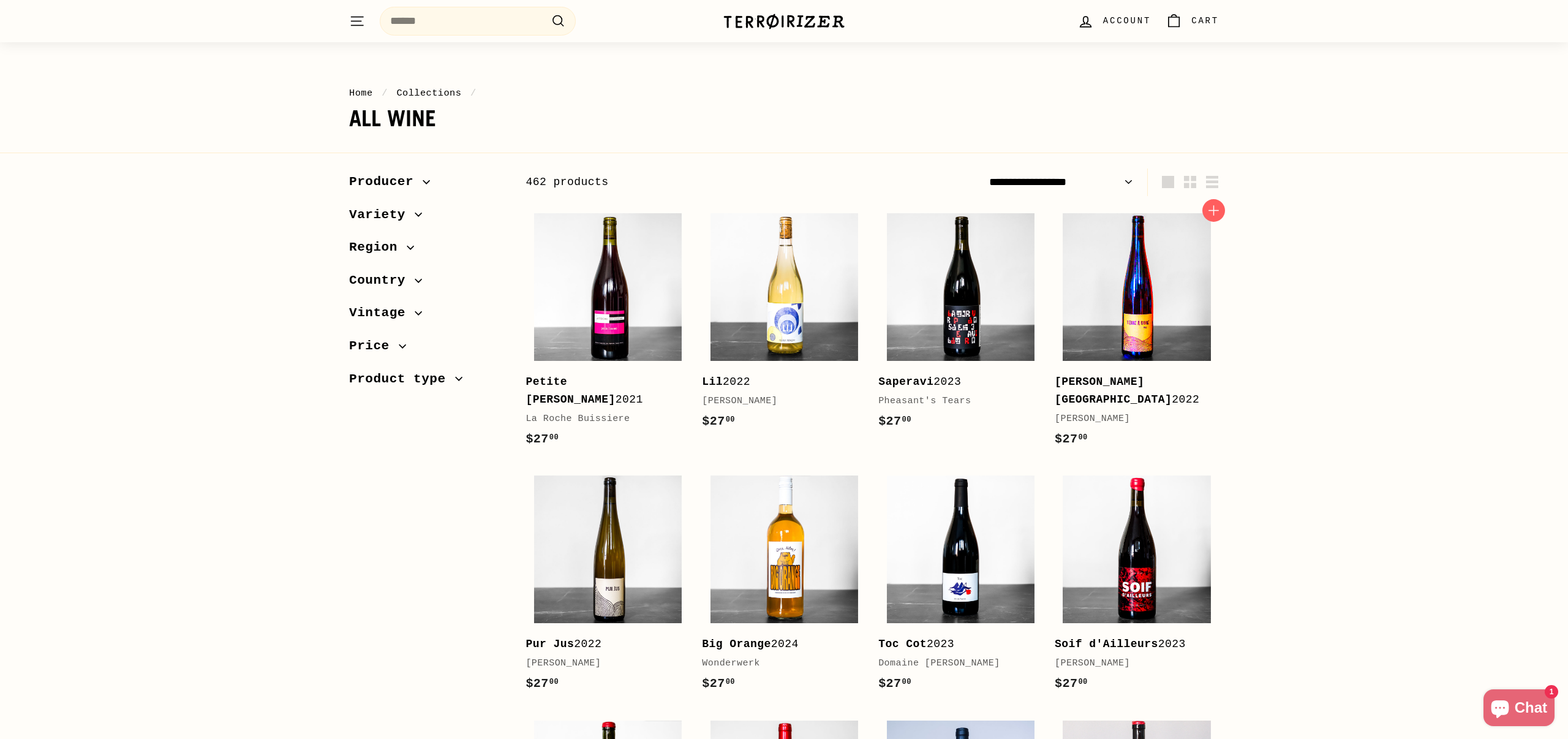
scroll to position [0, 0]
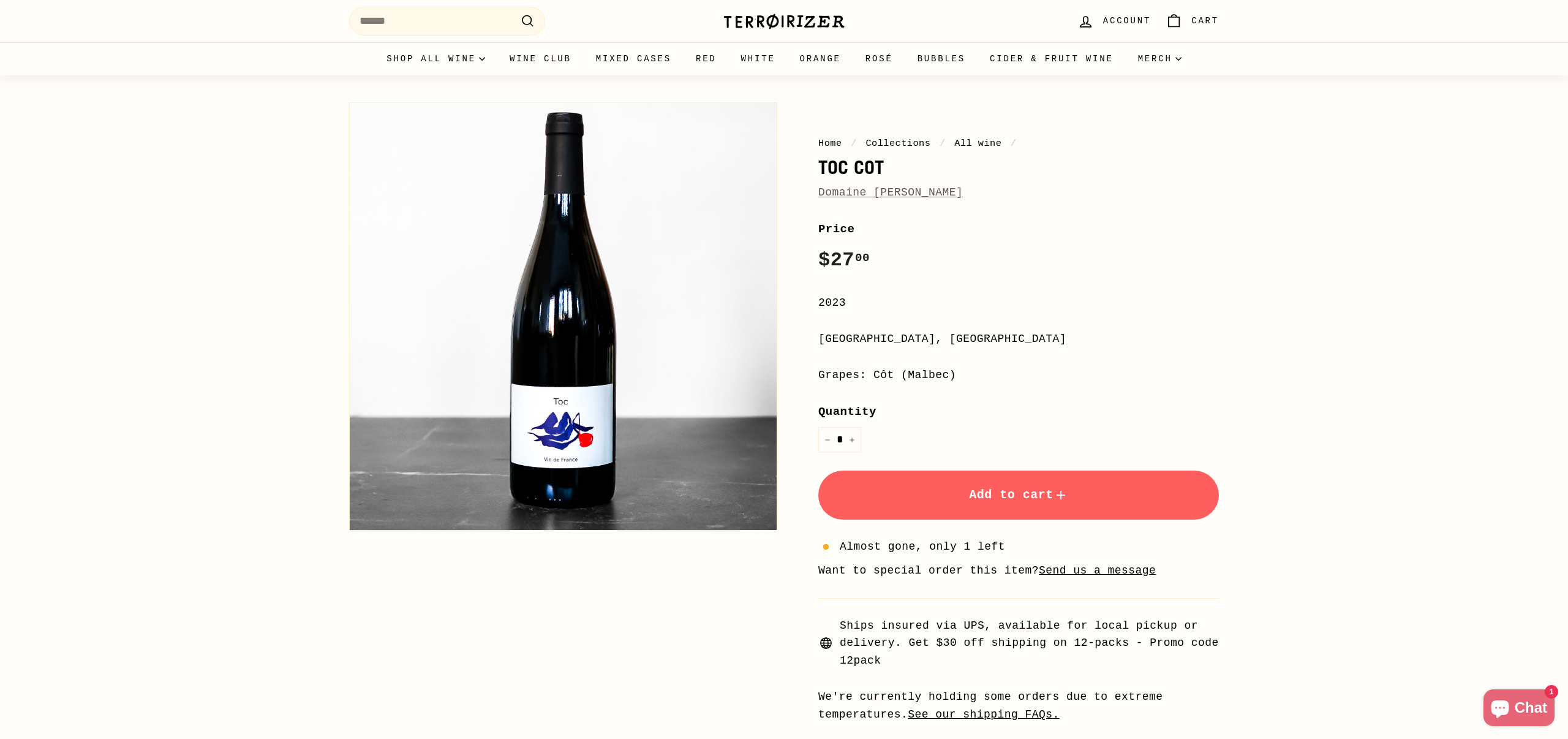
scroll to position [29, 0]
